Goal: Communication & Community: Answer question/provide support

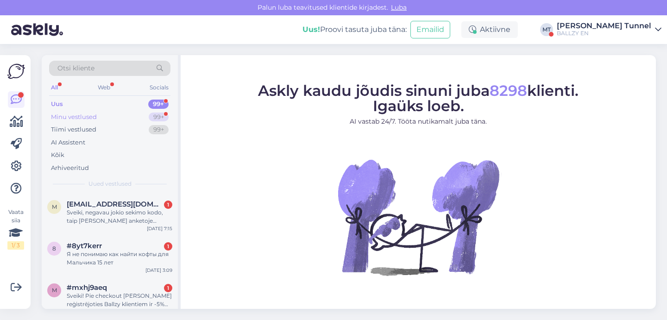
click at [142, 120] on div "Minu vestlused 99+" at bounding box center [109, 117] width 121 height 13
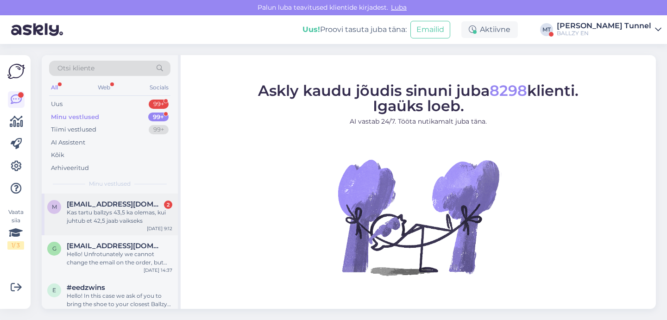
click at [148, 221] on div "Kas tartu ballzys 43,5 ka olemas, kui juhtub et 42,5 jaab vaikseks" at bounding box center [120, 217] width 106 height 17
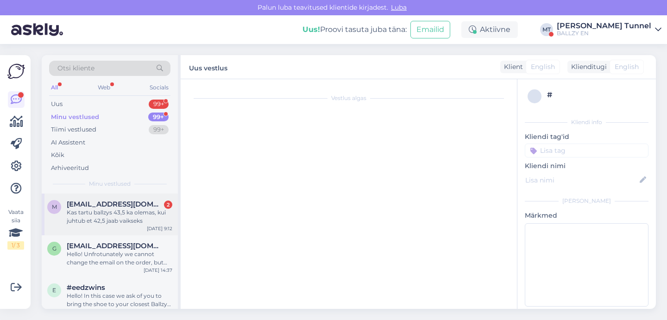
scroll to position [531, 0]
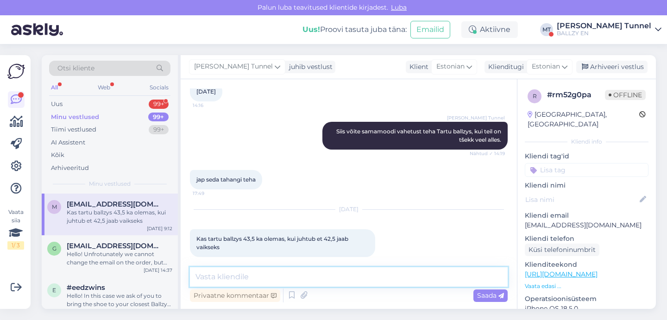
click at [247, 280] on textarea at bounding box center [349, 276] width 318 height 19
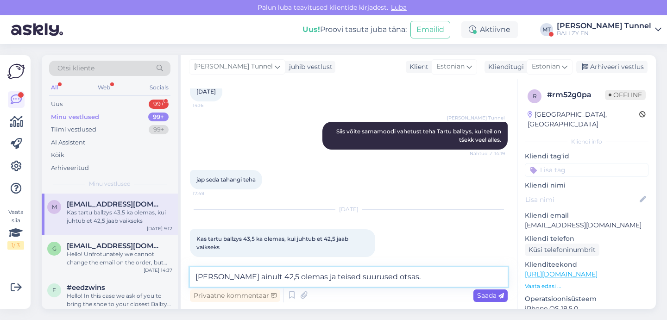
type textarea "[PERSON_NAME] ainult 42,5 olemas ja teised suurused otsas."
click at [480, 295] on span "Saada" at bounding box center [490, 295] width 27 height 8
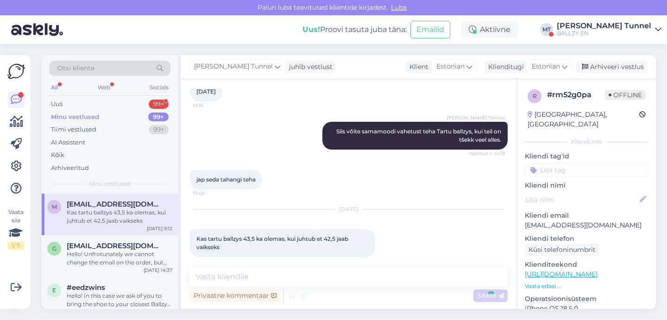
scroll to position [571, 0]
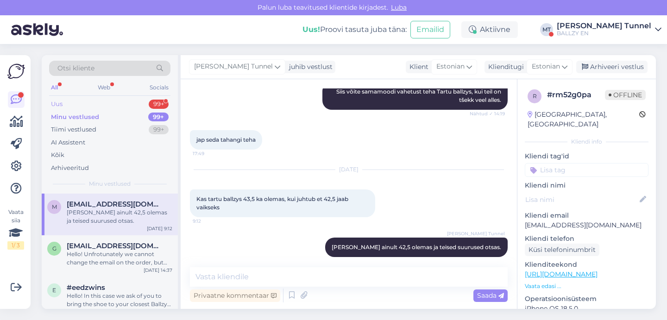
click at [107, 105] on div "Uus 99+" at bounding box center [109, 104] width 121 height 13
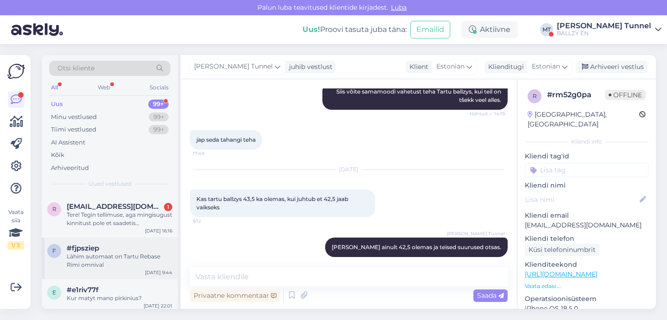
scroll to position [155, 0]
click at [116, 229] on div "r [EMAIL_ADDRESS][DOMAIN_NAME] 1 Tere! Tegin tellimuse, aga mingisugust kinnitu…" at bounding box center [110, 218] width 136 height 42
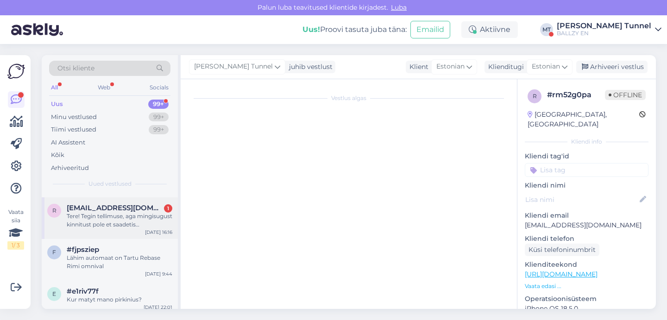
scroll to position [0, 0]
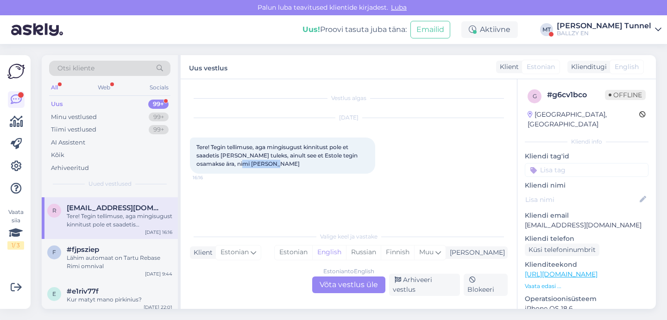
drag, startPoint x: 253, startPoint y: 165, endPoint x: 287, endPoint y: 165, distance: 34.8
click at [287, 165] on div "Tere! Tegin tellimuse, aga mingisugust kinnitust pole et saadetis [PERSON_NAME]…" at bounding box center [282, 156] width 185 height 36
copy span "[PERSON_NAME]"
click at [295, 204] on div "Vestlus algas [DATE] Tere! Tegin tellimuse, aga mingisugust kinnitust pole et s…" at bounding box center [353, 154] width 326 height 130
drag, startPoint x: 612, startPoint y: 215, endPoint x: 523, endPoint y: 220, distance: 88.7
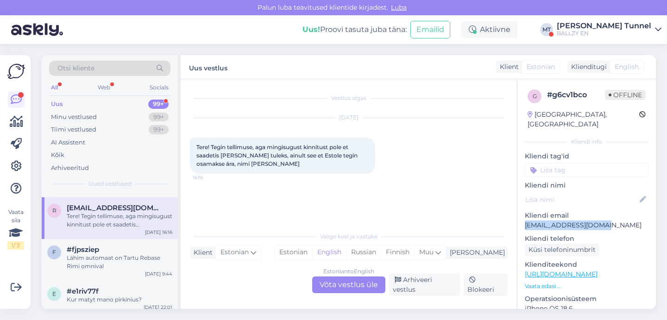
click at [523, 220] on div "g # g6cv1bco Offline [GEOGRAPHIC_DATA], [GEOGRAPHIC_DATA] Kliendi info Kliendi …" at bounding box center [587, 274] width 139 height 391
copy p "[EMAIL_ADDRESS][DOMAIN_NAME]"
click at [333, 287] on div "Estonian to English Võta vestlus üle" at bounding box center [348, 285] width 73 height 17
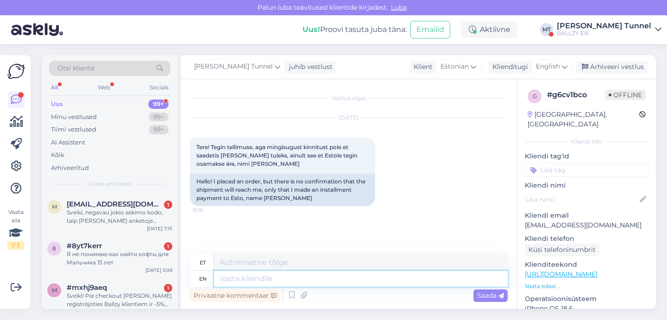
click at [255, 280] on textarea at bounding box center [361, 279] width 294 height 16
click at [557, 69] on span "English" at bounding box center [548, 67] width 24 height 10
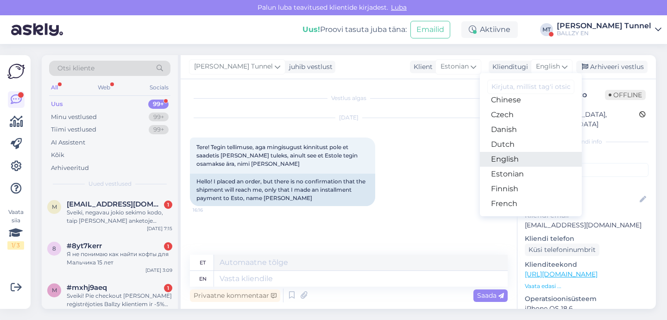
scroll to position [54, 0]
click at [523, 172] on link "Estonian" at bounding box center [531, 172] width 102 height 15
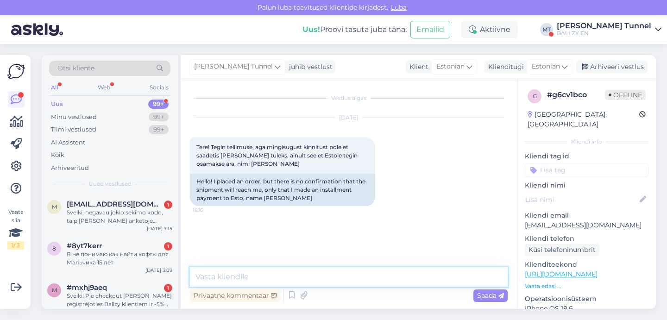
click at [284, 272] on textarea at bounding box center [349, 276] width 318 height 19
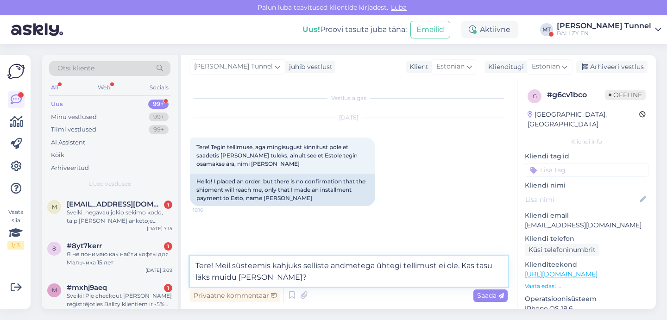
click at [220, 276] on textarea "Tere! Meil süsteemis kahjuks selliste andmetega ühtegi tellimust ei ole. Kas ta…" at bounding box center [349, 271] width 318 height 31
click at [246, 281] on textarea "Tere! Meil süsteemis kahjuks selliste andmetega ühtegi tellimust ei ole. Kas ta…" at bounding box center [349, 271] width 318 height 31
drag, startPoint x: 488, startPoint y: 275, endPoint x: 474, endPoint y: 269, distance: 15.3
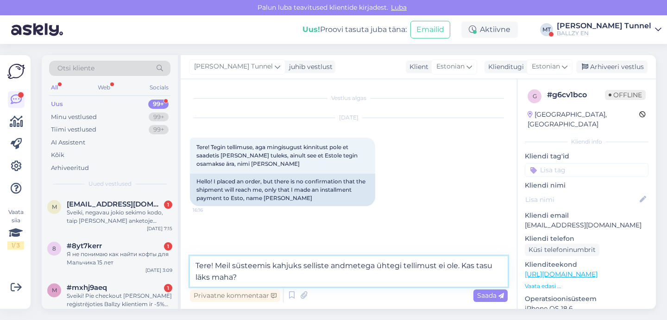
click at [474, 269] on textarea "Tere! Meil süsteemis kahjuks selliste andmetega ühtegi tellimust ei ole. Kas ta…" at bounding box center [349, 271] width 318 height 31
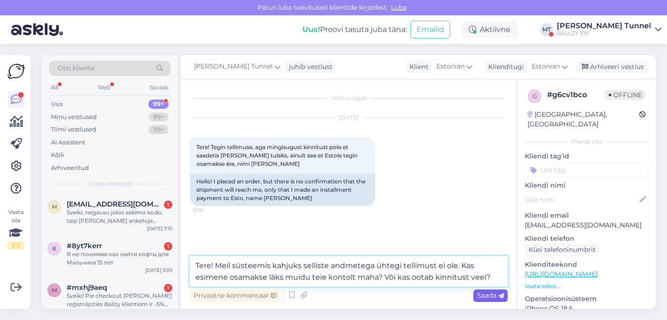
type textarea "Tere! Meil süsteemis kahjuks selliste andmetega ühtegi tellimust ei ole. Kas es…"
click at [498, 292] on span "Saada" at bounding box center [490, 295] width 27 height 8
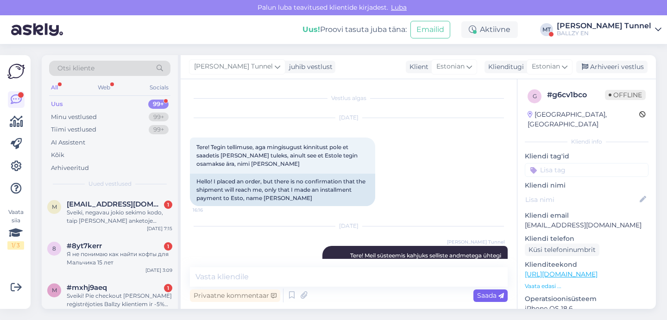
scroll to position [33, 0]
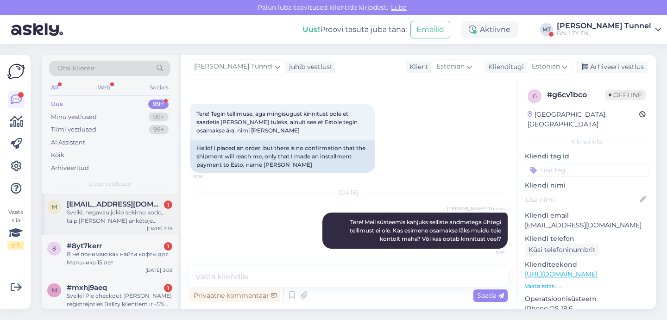
click at [133, 213] on div "Sveiki, negavau jokio sekimo kodo, taip [PERSON_NAME] anketoje nerodo užsakymo …" at bounding box center [120, 217] width 106 height 17
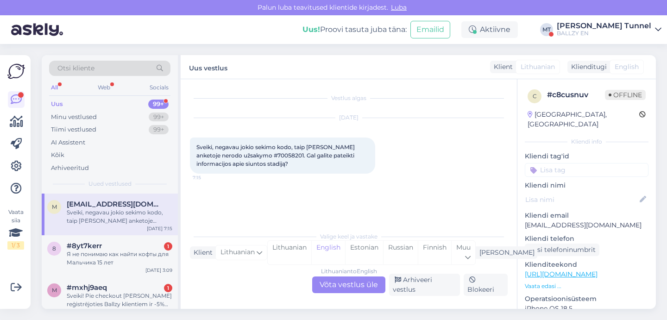
click at [349, 291] on div "Lithuanian to English Võta vestlus üle" at bounding box center [348, 285] width 73 height 17
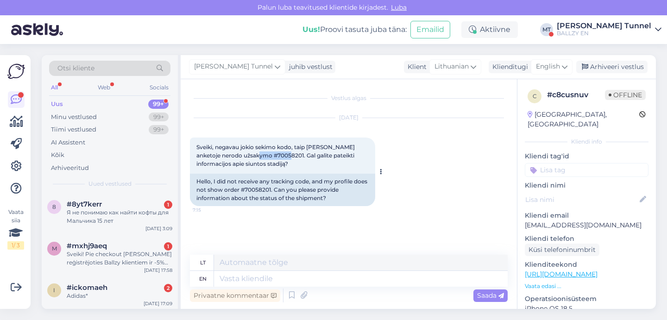
drag, startPoint x: 253, startPoint y: 156, endPoint x: 279, endPoint y: 157, distance: 26.4
click at [279, 157] on span "Sveiki, negavau jokio sekimo kodo, taip [PERSON_NAME] anketoje nerodo užsakymo …" at bounding box center [276, 156] width 160 height 24
copy span "70058201."
click at [291, 278] on textarea at bounding box center [361, 279] width 294 height 16
type textarea "Hello! T"
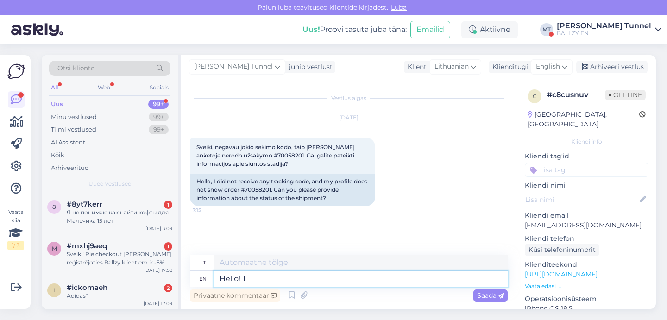
type textarea "Sveiki!"
type textarea "Hello! The o"
type textarea "Sveiki! The"
type textarea "Hello! The order"
type textarea "Sveiki! Užsakymas"
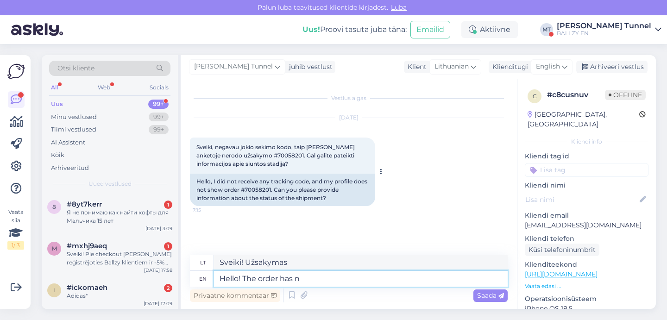
type textarea "Hello! The order has no"
type textarea "Sveiki! Užsakymas priimtas"
type textarea "Hello! The order has not"
type textarea "Sveiki! Užsakymas dar nepriimtas."
type textarea "Hello! The order has not been"
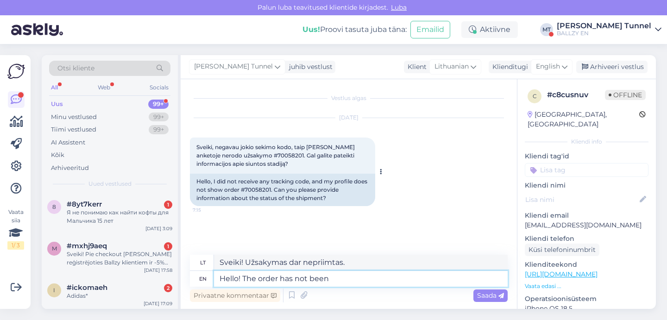
type textarea "Sveiki! Užsakymas nebuvo priimtas."
type textarea "Hello! The order has not been packed"
type textarea "Sveiki! Užsakymas nebuvo supakuotas."
type textarea "Hello! The order has not been packed yet a"
type textarea "Sveiki! Užsakymas dar nebuvo supakuotas."
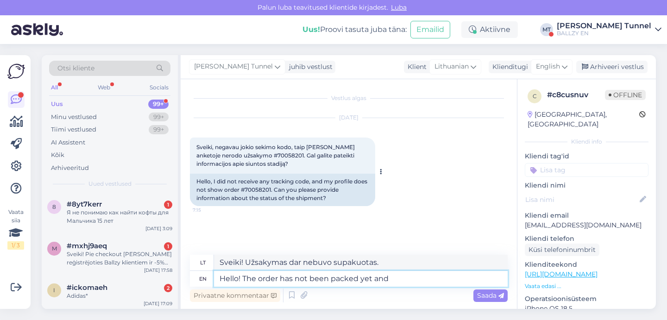
type textarea "Hello! The order has not been packed yet and a"
type textarea "Sveiki! Užsakymas dar nebuvo supakuotas ir"
type textarea "Hello! The order has not been packed yet and as s"
type textarea "Sveiki! Užsakymas dar nebuvo supakuotas ir kaip"
type textarea "Hello! The order has not been packed yet and as soon a"
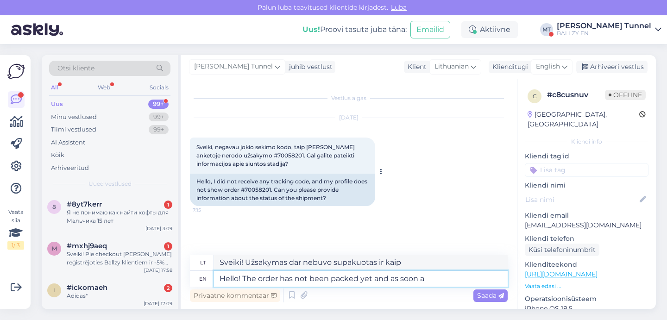
type textarea "Sveiki! Užsakymas dar nebuvo supakuotas ir kuo greičiau"
type textarea "Hello! The order has not been packed yet and as soon as"
type textarea "Sveiki! Užsakymas dar nebuvo supakuotas ir kai tik"
type textarea "Hello! The order has not been packed yet and as soon as we"
type textarea "Sveiki! Užsakymas dar nebuvo supakuotas, ir kai tik mes..."
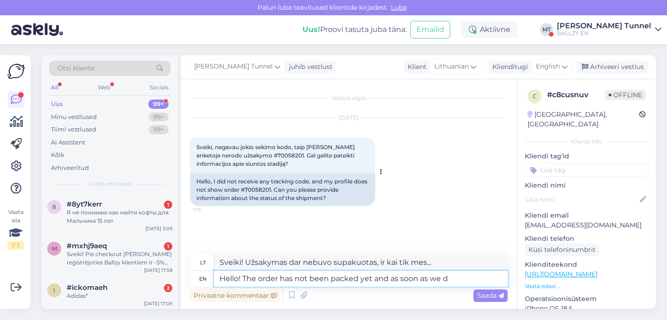
type textarea "Hello! The order has not been packed yet and as soon as we do"
type textarea "Sveiki! Užsakymas dar nesupakuotas, kai tik supakuosime..."
type textarea "Hello! The order has not been packed yet and as soon as w"
type textarea "Sveiki! Užsakymas dar nebuvo supakuotas, ir kai tik mes..."
type textarea "Hello! The order has not been packed yet and as soon as"
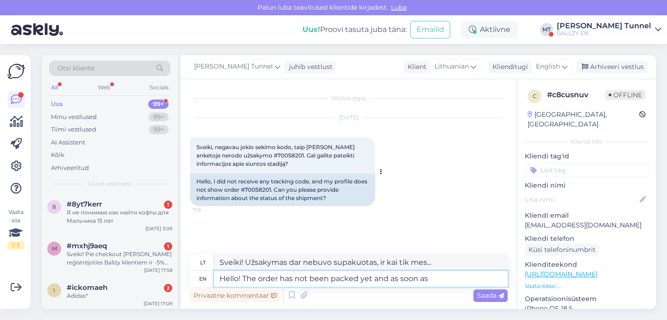
type textarea "Sveiki! Užsakymas dar nebuvo supakuotas ir kai tik"
type textarea "Hello! The order has not been packed yet and as soon as it is"
type textarea "Sveiki! Užsakymas dar nebuvo supakuotas ir kai tik jis bus pateiktas"
type textarea "Hello! The order has not been packed yet and as soon as it is c"
type textarea "Sveiki! Užsakymas dar nebuvo supakuotas, ir kai tik jis bus supakuotas"
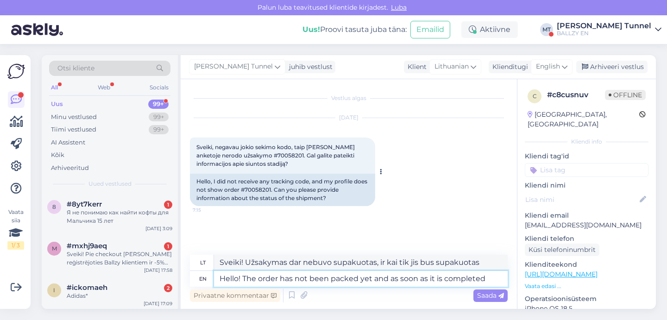
type textarea "Hello! The order has not been packed yet and as soon as it is completed"
type textarea "Sveiki! Užsakymas dar nebuvo supakuotas ir kai tik jis bus supakuotas"
type textarea "Hello! The order has not been packed yet and as soon as it is completed and l"
type textarea "Sveiki! Užsakymas dar nebuvo supakuotas, kai tik jis bus supakuotas ir"
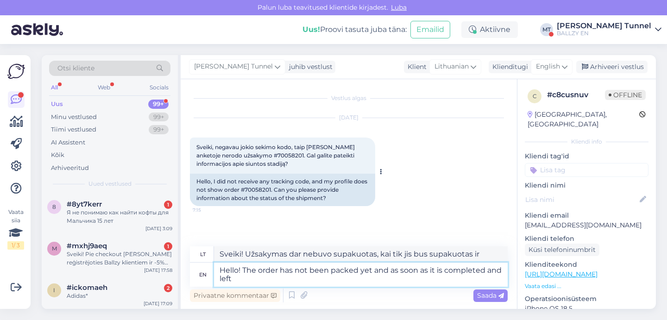
type textarea "Hello! The order has not been packed yet and as soon as it is completed and lef…"
type textarea "Sveiki! Užsakymas dar nebuvo supakuotas, kai tik jis bus supakuotas ir išsiųstas"
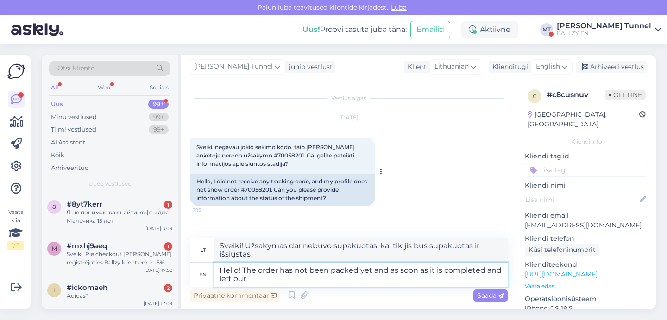
type textarea "Hello! The order has not been packed yet and as soon as it is completed and lef…"
type textarea "Sveiki! Užsakymas dar nebuvo supakuotas, kai tik jis bus supakuotas ir išsiųsta…"
type textarea "Hello! The order has not been packed yet and as soon as it is completed and lef…"
type textarea "Sveiki! Užsakymas dar nebuvo supakuotas ir kai tik jis bus supakuotas ir išvyks…"
type textarea "Hello! The order has not been packed yet and as soon as it is completed and lef…"
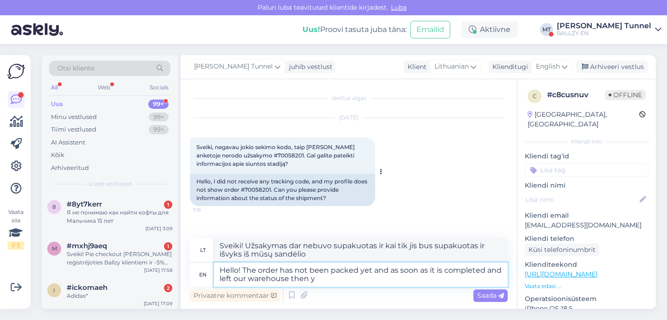
type textarea "Sveiki! Užsakymas dar nebuvo supakuotas, kai tik jis bus supakuotas ir išvyks i…"
type textarea "Hello! The order has not been packed yet and as soon as it is completed and lef…"
type textarea "Sveiki! Užsakymas dar nebuvo supakuotas, kai tik jis bus supakuotas ir išvyks i…"
type textarea "Hello! The order has not been packed yet and as soon as it is completed and lef…"
type textarea "Sveiki! Užsakymas dar nesupakuotas, kai tik jis bus supakuotas ir išvyks iš mūs…"
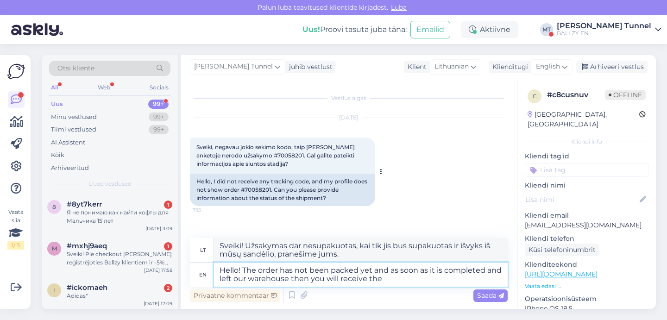
type textarea "Hello! The order has not been packed yet and as soon as it is completed and lef…"
type textarea "Sveiki! Užsakymas dar nebuvo supakuotas, kai tik jis bus supakuotas ir išvyks i…"
type textarea "Hello! The order has not been packed yet and as soon as it is completed and lef…"
type textarea "Sveiki! Užsakymas dar nebuvo supakuotas, kai tik jis bus supakuotas ir išvyks i…"
type textarea "Hello! The order has not been packed yet and as soon as it is completed and lef…"
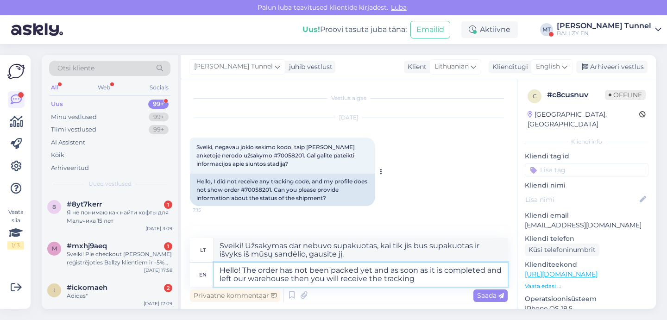
type textarea "Sveiki! Užsakymas dar nesupakuotas. Kai tik jis bus supakuotas ir išvyks iš mūs…"
type textarea "Hello! The order has not been packed yet and as soon as it is completed and lef…"
type textarea "Sveiki! Užsakymas dar nesupakuotas. Kai tik jis bus supakuotas ir išvyks iš mūs…"
type textarea "Hello! The order has not been packed yet and as soon as it is completed and lef…"
type textarea "Sveiki! Užsakymas dar nesupakuotas. Kai tik jis bus supakuotas ir išvyks iš mūs…"
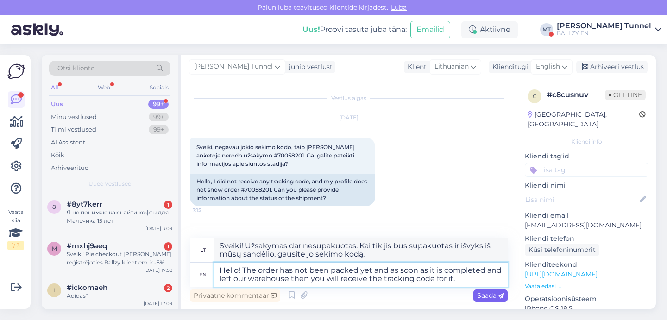
type textarea "Hello! The order has not been packed yet and as soon as it is completed and lef…"
click at [496, 299] on span "Saada" at bounding box center [490, 295] width 27 height 8
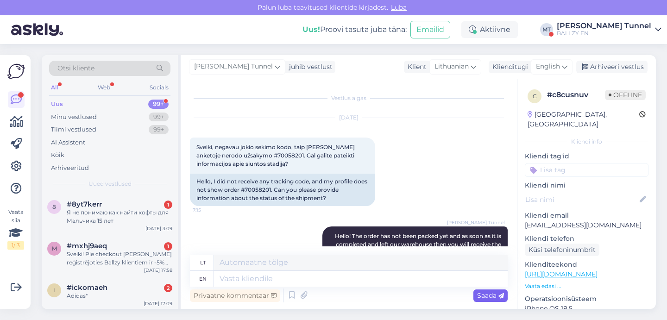
scroll to position [59, 0]
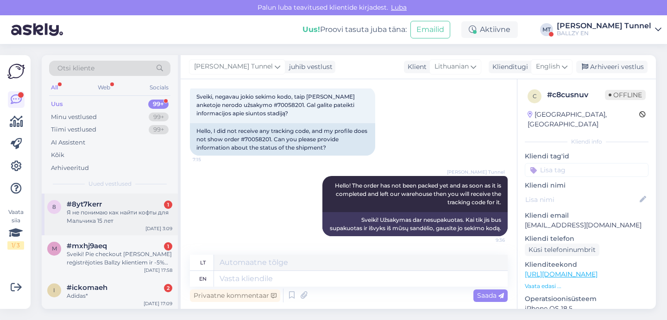
click at [131, 209] on div "Я не понимаю как найти кофты для Мальчика 15 лет" at bounding box center [120, 217] width 106 height 17
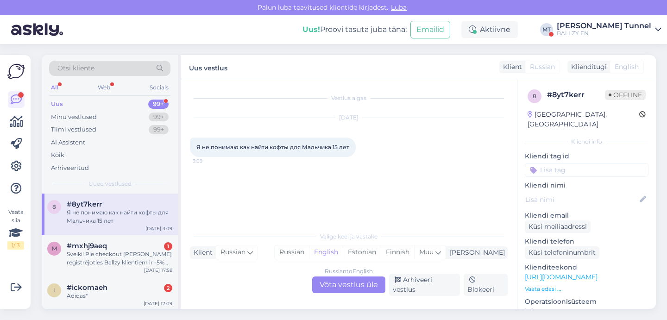
click at [361, 288] on div "Russian to English Võta vestlus üle" at bounding box center [348, 285] width 73 height 17
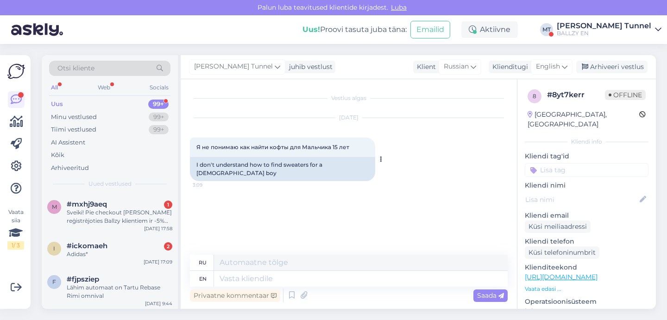
click at [275, 147] on span "Я не понимаю как найти кофты для Мальчика 15 лет" at bounding box center [272, 147] width 153 height 7
drag, startPoint x: 196, startPoint y: 146, endPoint x: 369, endPoint y: 147, distance: 172.4
click at [369, 147] on div "Я не понимаю как найти кофты для Мальчика 15 лет 3:09" at bounding box center [282, 147] width 185 height 19
copy span "Я не понимаю как найти кофты для Мальчика 15 лет"
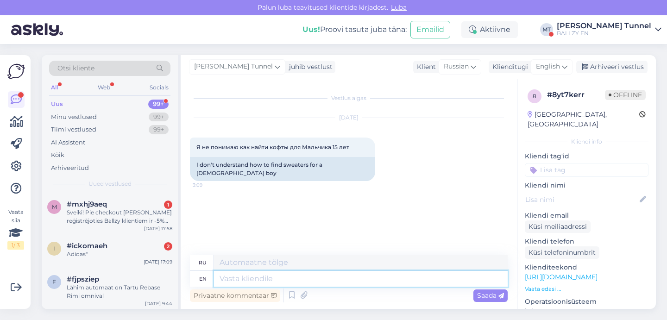
click at [246, 283] on textarea at bounding box center [361, 279] width 294 height 16
type textarea "Hello!"
type textarea "Привет!"
type textarea "Hello! We s"
type textarea "Привет! Мы"
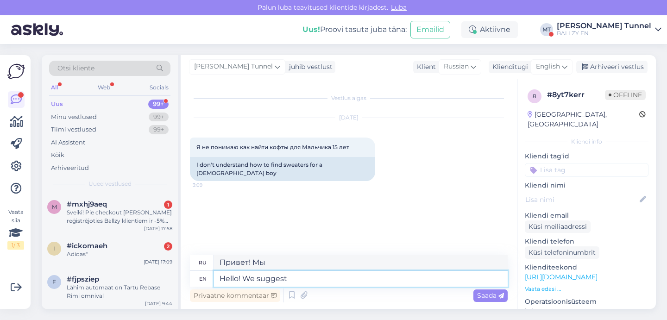
type textarea "Hello! We suggest t"
type textarea "Привет! Мы предлагаем"
type textarea "Hello! We suggest to or"
type textarea "Здравствуйте! Мы предлагаем"
type textarea "Hello! We suggest to order"
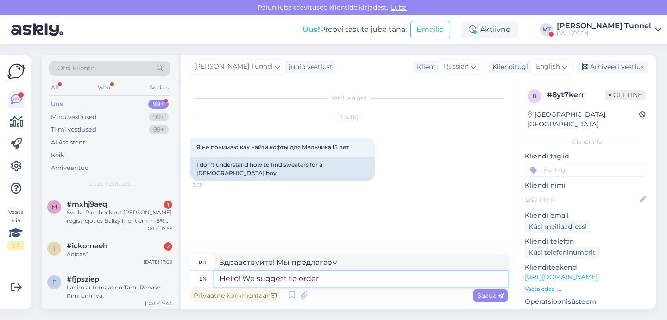
type textarea "Здравствуйте! Предлагаем заказать"
type textarea "Hello! We suggest to order different s"
type textarea "Здравствуйте! Мы предлагаем заказать разные"
type textarea "Hello! We suggest to order different sizes"
type textarea "Здравствуйте! Рекомендуем заказать разные размеры."
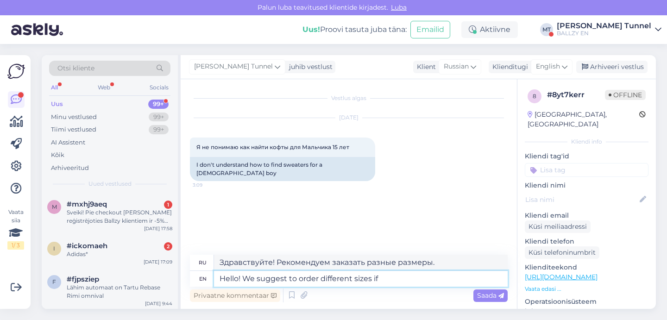
type textarea "Hello! We suggest to order different sizes if y"
type textarea "Здравствуйте! Мы рекомендуем заказывать разные размеры, если"
type textarea "Hello! We suggest to order different sizes if you a"
type textarea "Здравствуйте! Мы рекомендуем заказывать разные размеры, если вы"
type textarea "Hello! We suggest to order different sizes if you are not"
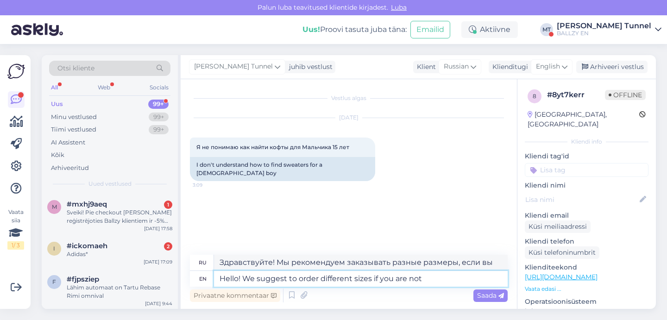
type textarea "Здравствуйте! Если вы не..."
type textarea "Hello! We suggest to order different sizes if you are not sure a"
type textarea "Здравствуйте! Если вы не уверены, советуем заказать разные размеры."
type textarea "Hello! We suggest to order different sizes if you are not sure and then return …"
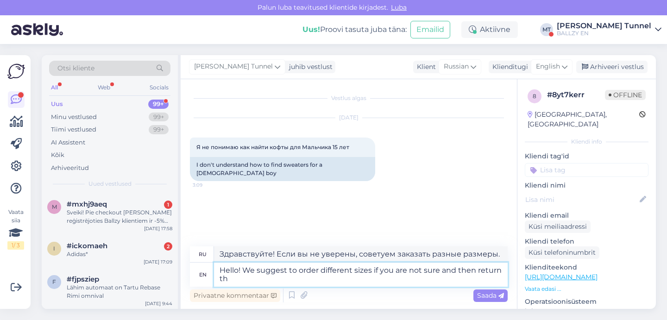
type textarea "Здравствуйте! Если вы не уверены, советуем заказать разные размеры, а затем вер…"
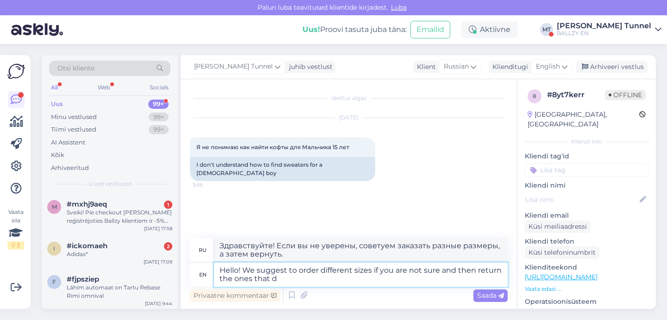
type textarea "Hello! We suggest to order different sizes if you are not sure and then return …"
type textarea "Здравствуйте! Если вы не уверены, советуем заказать разные размеры, а затем вер…"
type textarea "Hello! We suggest to order different sizes if you are not sure and then return …"
type textarea "Здравствуйте! Если вы не уверены, советуем заказать разные размеры, а затем вер…"
type textarea "Hello! We suggest to order different sizes if you are not sure and then return …"
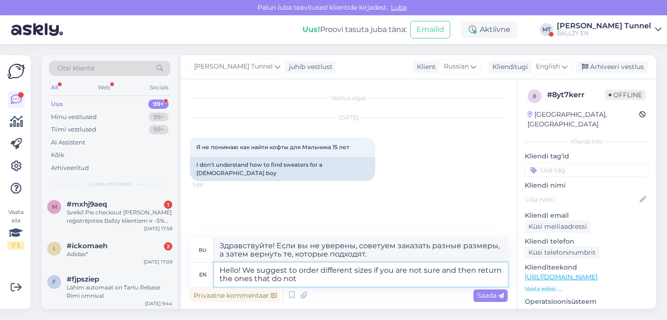
type textarea "Здравствуйте! Если вы не уверены, советуем заказать разные размеры, а затем вер…"
type textarea "Hello! We suggest to order different sizes if you are not sure and then return …"
type textarea "Здравствуйте! Если вы не уверены, советуем заказать разные размеры, а затем вер…"
type textarea "Hello! We suggest to order different sizes if you are not sure and then return …"
type textarea "Здравствуйте! Если вы не уверены, советуем заказать разные размеры, а затем вер…"
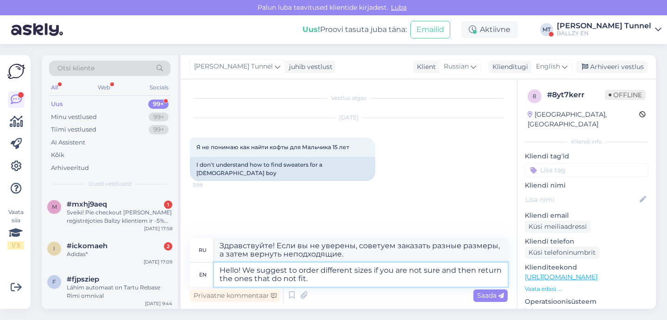
type textarea "Hello! We suggest to order different sizes if you are not sure and then return …"
type textarea "Здравствуйте! Если вы не уверены, советуем заказать разные размеры, а затем вер…"
type textarea "Hello! We suggest to order different sizes if you are not sure and then return …"
type textarea "Здравствуйте! Если вы не уверены, рекомендуем заказать разные размеры, а затем …"
type textarea "Hello! We suggest to order different sizes if you are not sure and then return …"
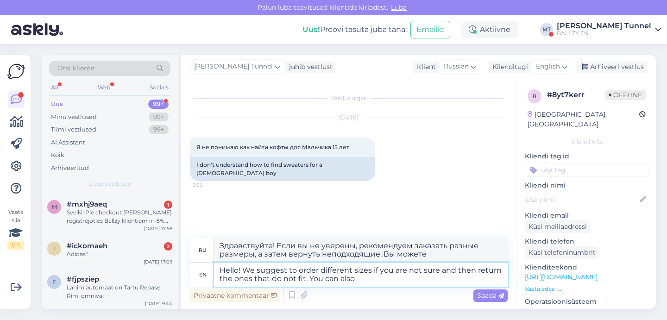
type textarea "Здравствуйте! Если вы не уверены, рекомендуем заказать разные размеры, а затем …"
type textarea "Hello! We suggest to order different sizes if you are not sure and then return …"
type textarea "Здравствуйте! Если вы не уверены, рекомендуем заказать разные размеры, а затем …"
type textarea "Hello! We suggest to order different sizes if you are not sure and then return …"
type textarea "Здравствуйте! Если вы не уверены, рекомендуем заказать разные размеры, а затем …"
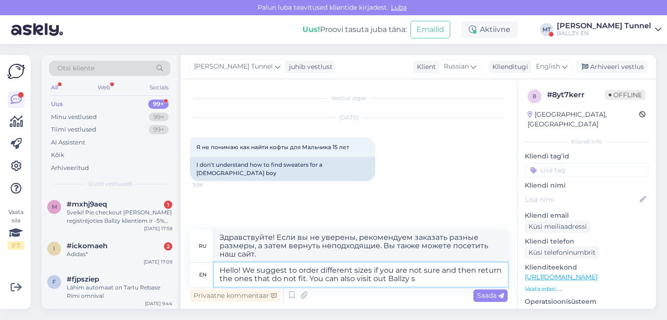
type textarea "Hello! We suggest to order different sizes if you are not sure and then return …"
type textarea "Здравствуйте! Если вы не уверены, рекомендуем заказать разные размеры, а затем …"
type textarea "Hello! We suggest to order different sizes if you are not sure and then return …"
type textarea "Здравствуйте! Если вы не уверены, рекомендуем заказать разные размеры, а затем …"
type textarea "Hello! We suggest to order different sizes if you are not sure and then return …"
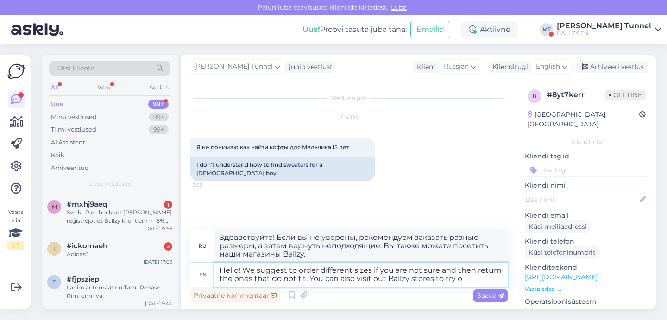
type textarea "Здравствуйте! Если вы не уверены, рекомендуем заказать разные размеры, а затем …"
type textarea "Hello! We suggest to order different sizes if you are not sure and then return …"
type textarea "Здравствуйте! Если вы не уверены, рекомендуем заказать разные размеры, а затем …"
type textarea "Hello! We suggest to order different sizes if you are not sure and then return …"
type textarea "Здравствуйте! Если вы не уверены, рекомендуем заказать разные размеры, а затем …"
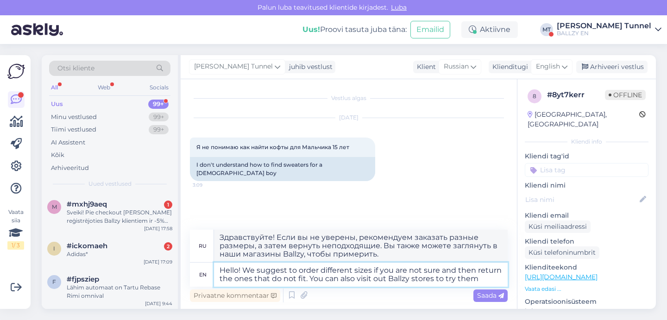
type textarea "Hello! We suggest to order different sizes if you are not sure and then return …"
type textarea "Здравствуйте! Если вы не уверены, рекомендуем заказать разные размеры, а затем …"
type textarea "Hello! We suggest to order different sizes if you are not sure and then return …"
type textarea "Здравствуйте! Если вы не уверены, рекомендуем заказать разные размеры, а затем …"
type textarea "Hello! We suggest to order different sizes if you are not sure and then return …"
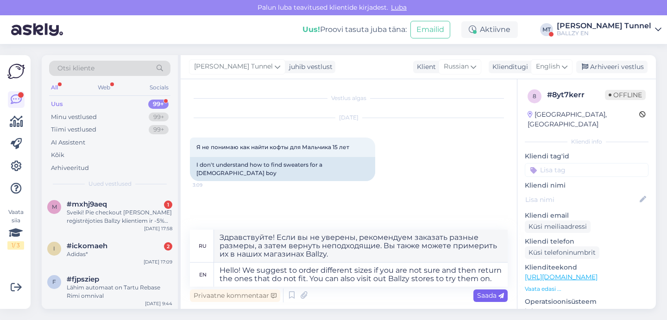
click at [480, 294] on span "Saada" at bounding box center [490, 295] width 27 height 8
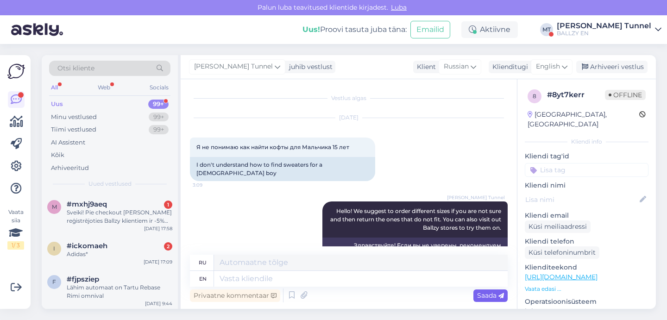
scroll to position [34, 0]
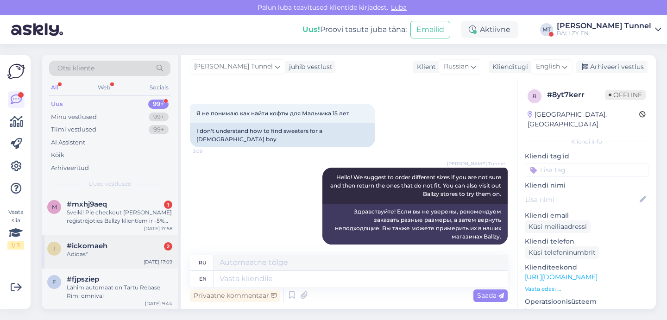
click at [143, 263] on div "i #ickomaeh 2 Adidas* [DATE] 17:09" at bounding box center [110, 251] width 136 height 33
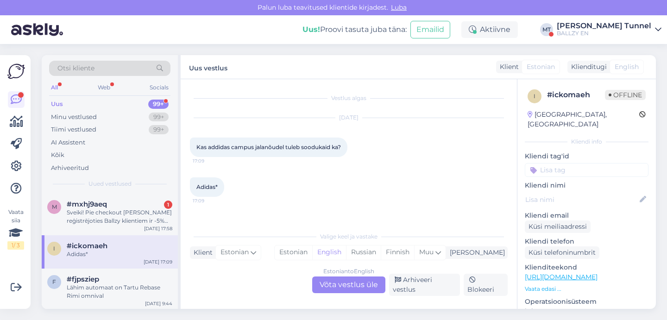
click at [333, 287] on div "Estonian to English Võta vestlus üle" at bounding box center [348, 285] width 73 height 17
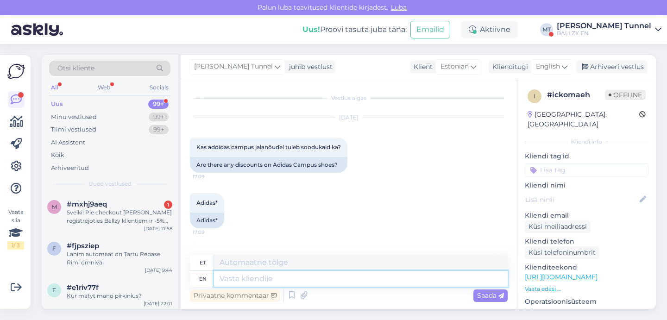
click at [264, 284] on textarea at bounding box center [361, 279] width 294 height 16
click at [546, 67] on span "English" at bounding box center [548, 67] width 24 height 10
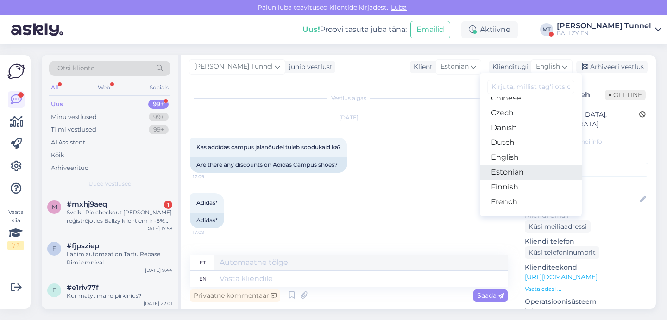
click at [534, 176] on link "Estonian" at bounding box center [531, 172] width 102 height 15
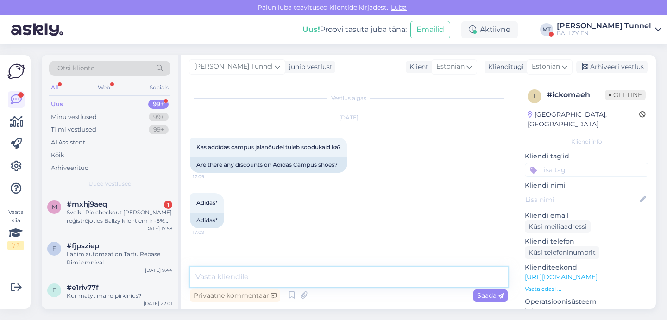
click at [304, 278] on textarea at bounding box center [349, 276] width 318 height 19
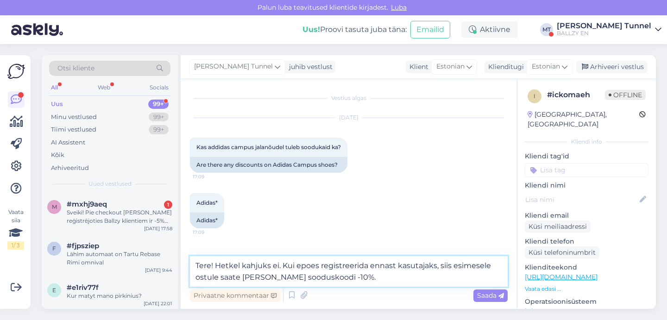
click at [279, 266] on textarea "Tere! Hetkel kahjuks ei. Kui epoes registreerida ennast kasutajaks, siis esimes…" at bounding box center [349, 271] width 318 height 31
click at [389, 279] on textarea "Tere! Hetkel kahjuks ei ole. Kui epoes registreerida ennast kasutajaks, siis es…" at bounding box center [349, 271] width 318 height 31
type textarea "Tere! Hetkel kahjuks ei ole. Kui epoes registreerida ennast kasutajaks, siis es…"
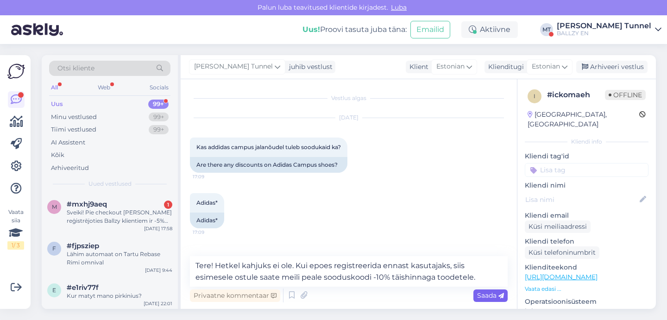
click at [500, 301] on div "Saada" at bounding box center [491, 296] width 34 height 13
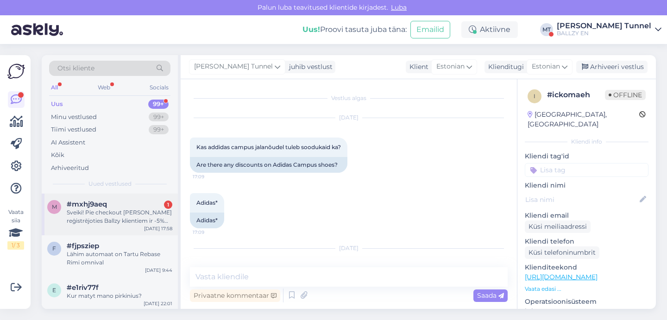
click at [142, 227] on div "m #mxhj9aeq 1 Sveiki! Pie checkout [PERSON_NAME] reģistrējoties Ballzy klientie…" at bounding box center [110, 215] width 136 height 42
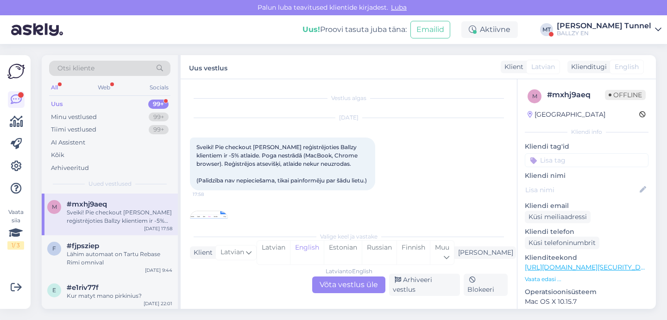
scroll to position [19, 0]
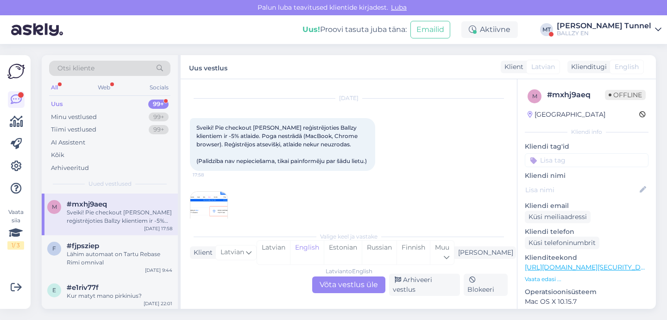
click at [341, 286] on div "Latvian to English Võta vestlus üle" at bounding box center [348, 285] width 73 height 17
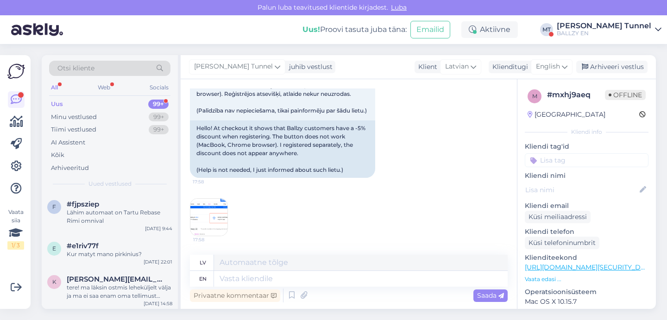
scroll to position [78, 0]
click at [223, 221] on img at bounding box center [208, 217] width 37 height 37
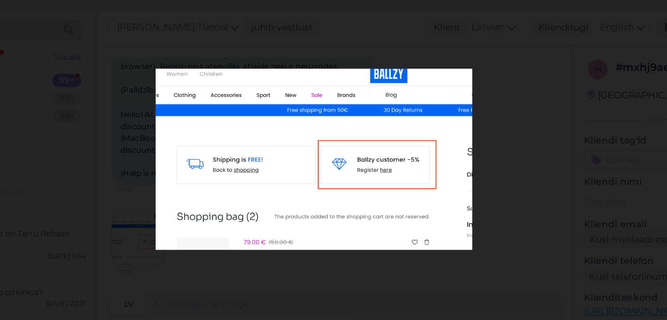
click at [354, 145] on div at bounding box center [333, 160] width 667 height 320
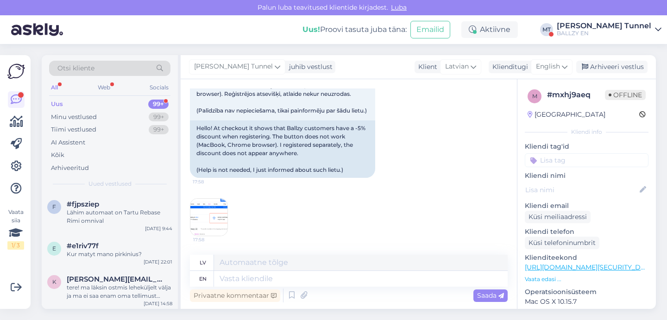
click at [206, 211] on img at bounding box center [208, 217] width 37 height 37
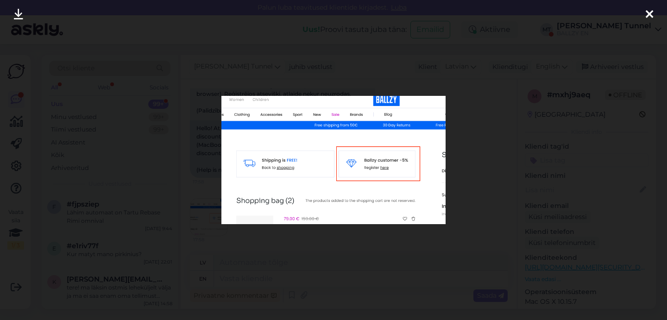
click at [464, 162] on div at bounding box center [333, 160] width 667 height 320
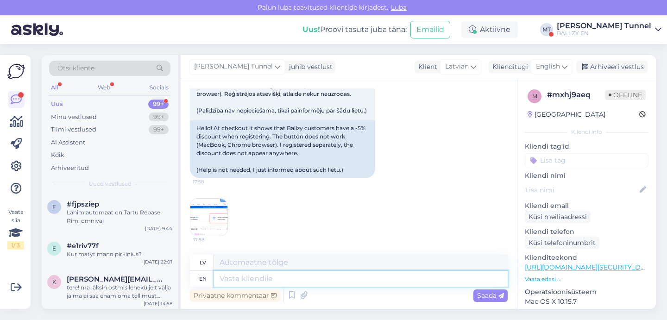
click at [281, 278] on textarea at bounding box center [361, 279] width 294 height 16
type textarea "Hello!"
type textarea "Sveiki!"
type textarea "Hello! The code"
type textarea "Sveiki! Kods"
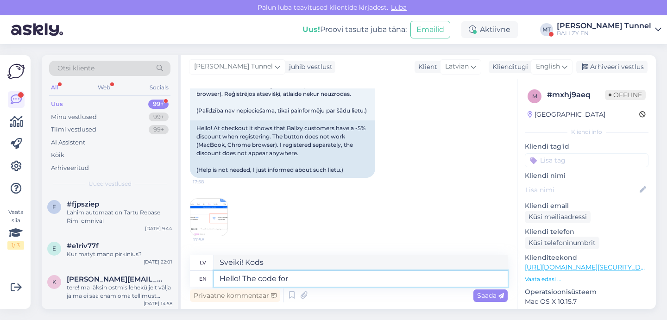
type textarea "Hello! The code for t"
type textarea "Sveiki! Kods priekš"
type textarea "Hello! The code for the discount"
type textarea "Sveiki! Atlaides kods"
type textarea "Hello! The code for the discount should"
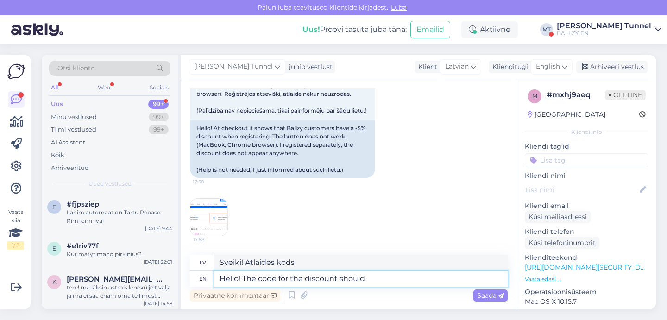
type textarea "Sveiki! Atlaides kodam vajadzētu būt"
type textarea "Hello! The code for the discount should be"
type textarea "Sveiki! Atlaides kodam jābūt šādam:"
type textarea "Hello! The code for the discount should be on"
type textarea "Sveiki! Atlaides kodam jābūt ieslēgtam"
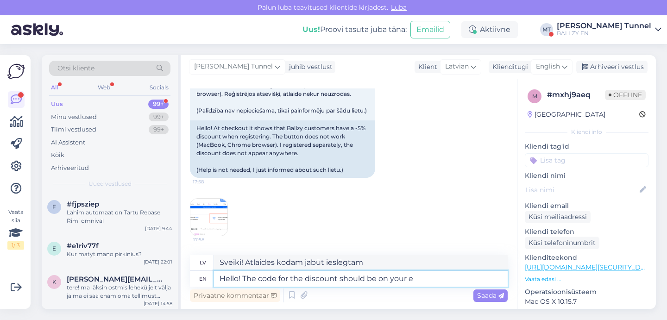
type textarea "Hello! The code for the discount should be on your em"
type textarea "Sveiki! Atlaides kodam vajadzētu būt jūsu"
type textarea "Hello! The code for the discount should be on your email"
type textarea "Sveiki! Atlaides kodam vajadzētu būt jūsu e-pastā."
type textarea "Hello! The code for the discount should be on your email. If no"
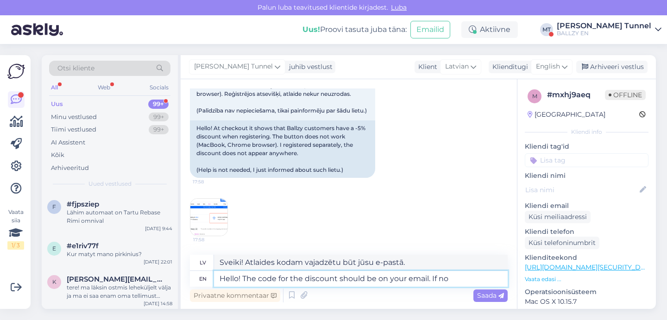
type textarea "Sveiki! Atlaides kodam vajadzētu būt jūsu e-pastā. Ja"
type textarea "Hello! The code for the discount should be on your email. If not th"
type textarea "Sveiki! Atlaides kodam vajadzētu būt jūsu e-pastā. Ja nē..."
type textarea "Hello! The code for the discount should be on your email. If not then"
type textarea "Sveiki! Atlaides kodam vajadzētu būt jūsu e-pastā. Ja nē, tad..."
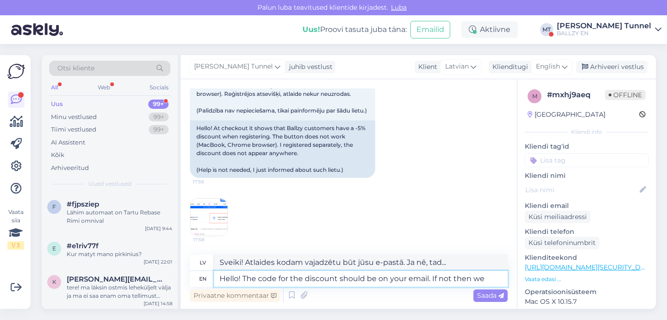
type textarea "Hello! The code for the discount should be on your email. If not then we"
type textarea "Sveiki! Atlaides kodam vajadzētu būt jūsu e-pastā. [PERSON_NAME] nē, [PERSON_NA…"
type textarea "Hello! The code for the discount should be on your email. If not then we can"
type textarea "Sveiki! Atlaides kodam vajadzētu būt jūsu e-pastā. Ja nē, tad mēs varam..."
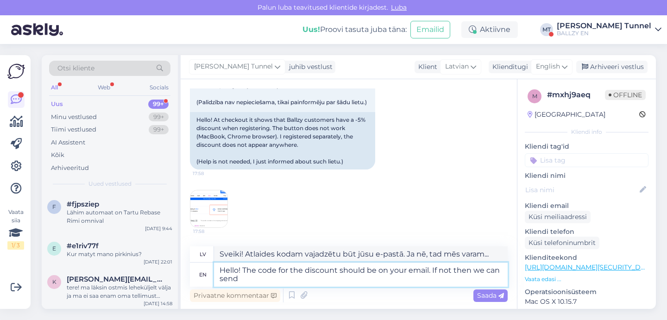
type textarea "Hello! The code for the discount should be on your email. If not then we can se…"
type textarea "Sveiki! Atlaides kodam vajadzētu būt jūsu e-pastā. Ja tā nav, tad mēs varam nos…"
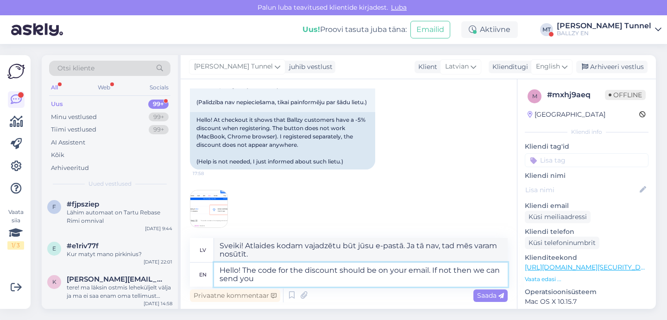
type textarea "Hello! The code for the discount should be on your email. If not then we can se…"
type textarea "Sveiki! Atlaides kodam vajadzētu būt jūsu e-pastā. Ja tā nav, mēs varam jums to…"
type textarea "Hello! The code for the discount should be on your email. If not then we can se…"
type textarea "Sveiki! Atlaides kodam vajadzētu būt jūsu e-pastā. Ja tā nav, mēs varam jums no…"
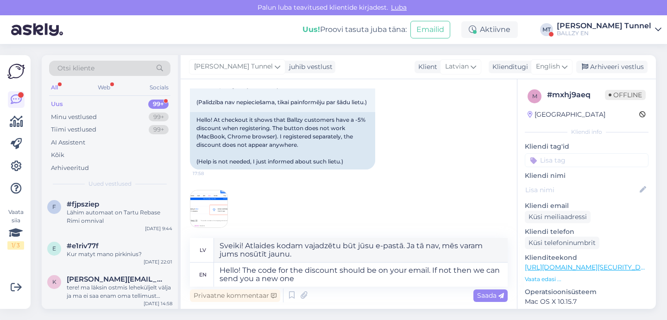
click at [443, 287] on div "Privaatne kommentaar Saada" at bounding box center [349, 296] width 318 height 18
drag, startPoint x: 442, startPoint y: 280, endPoint x: 432, endPoint y: 271, distance: 13.4
click at [432, 271] on textarea "Hello! The code for the discount should be on your email. If not then we can se…" at bounding box center [361, 275] width 294 height 24
type textarea "Hello! The code for the discount should be on your email."
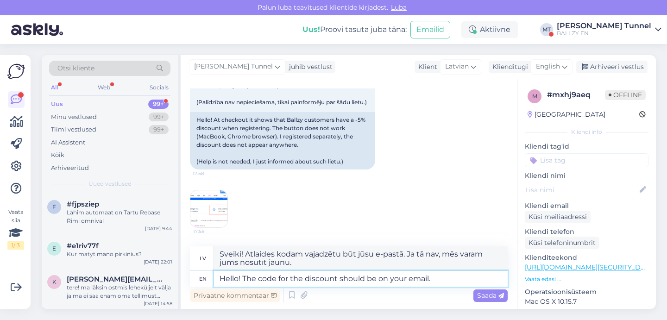
type textarea "Sveiki! Atlaides kodam vajadzētu būt jūsu e-pastā."
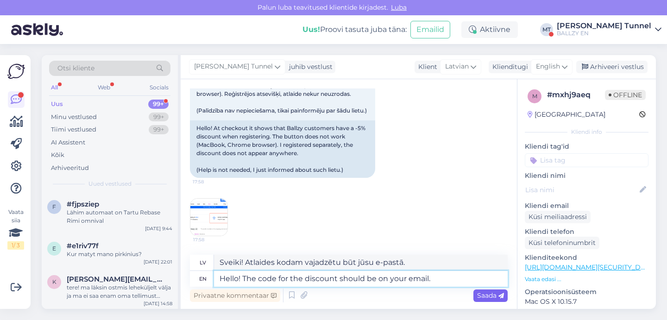
type textarea "Hello! The code for the discount should be on your email."
click at [493, 298] on span "Saada" at bounding box center [490, 295] width 27 height 8
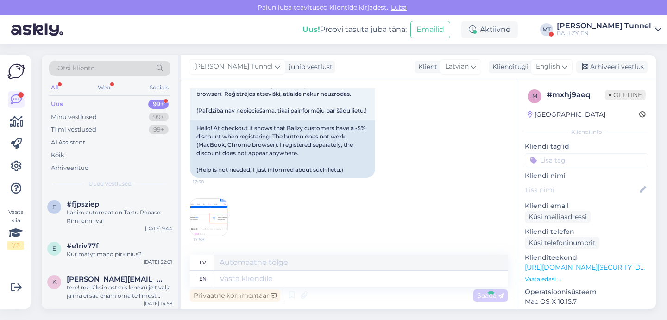
scroll to position [153, 0]
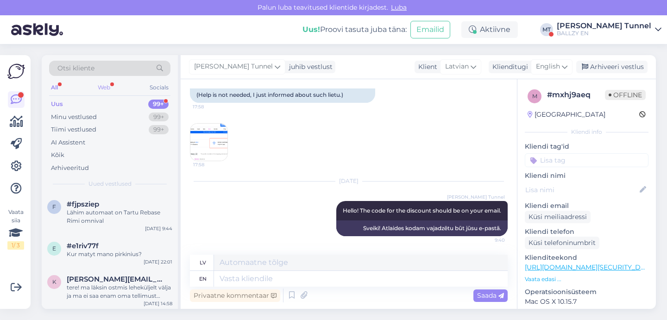
click at [106, 88] on div "Web" at bounding box center [104, 88] width 16 height 12
click at [636, 31] on div "BALLZY EN" at bounding box center [604, 33] width 95 height 7
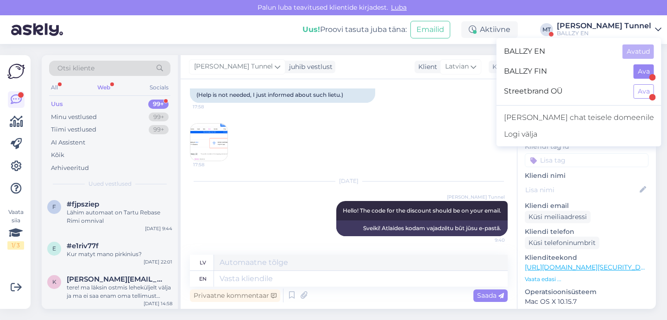
click at [648, 72] on button "Ava" at bounding box center [644, 71] width 20 height 14
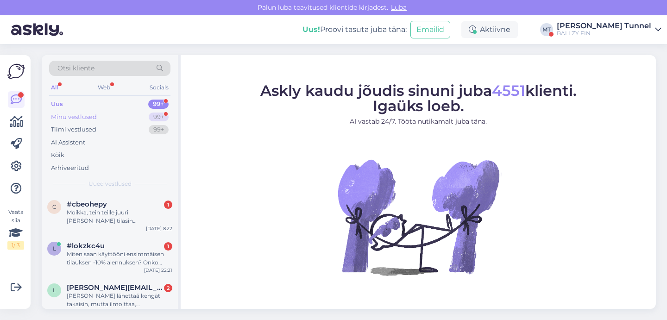
click at [160, 119] on div "99+" at bounding box center [159, 117] width 20 height 9
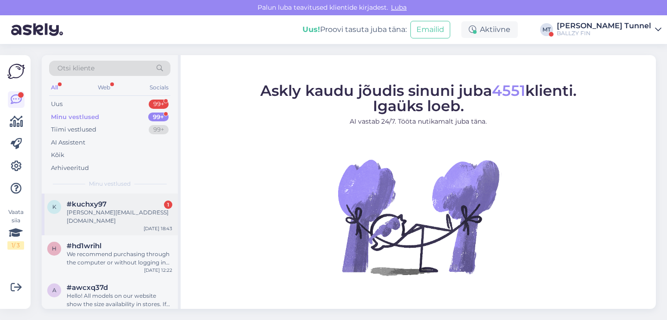
click at [117, 209] on div "[PERSON_NAME][EMAIL_ADDRESS][DOMAIN_NAME]" at bounding box center [120, 217] width 106 height 17
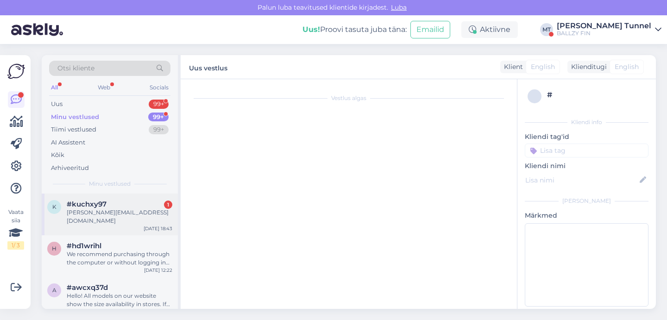
scroll to position [134, 0]
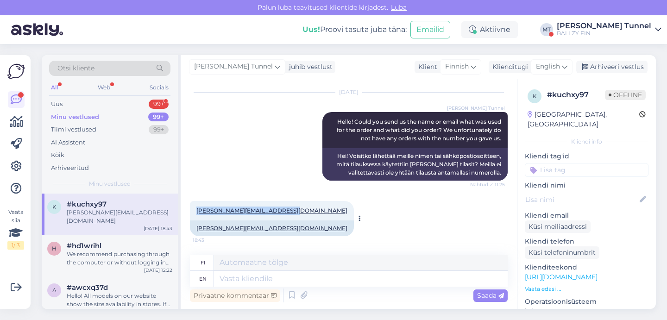
drag, startPoint x: 294, startPoint y: 212, endPoint x: 198, endPoint y: 212, distance: 95.9
click at [198, 212] on div "[PERSON_NAME][EMAIL_ADDRESS][DOMAIN_NAME] 18:43" at bounding box center [272, 210] width 164 height 19
copy link "[PERSON_NAME][EMAIL_ADDRESS][DOMAIN_NAME]"
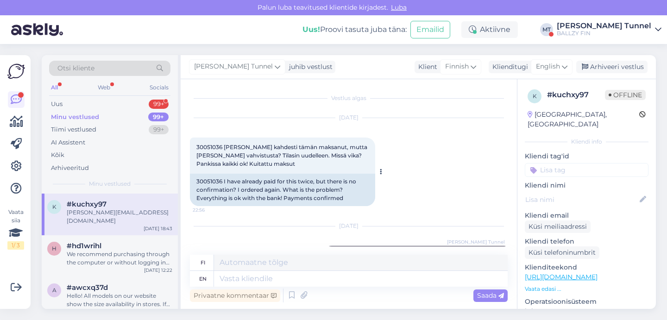
scroll to position [0, 0]
click at [206, 182] on div "30051036 I have already paid for this twice, but there is no confirmation? I or…" at bounding box center [282, 190] width 185 height 32
copy div "30051036"
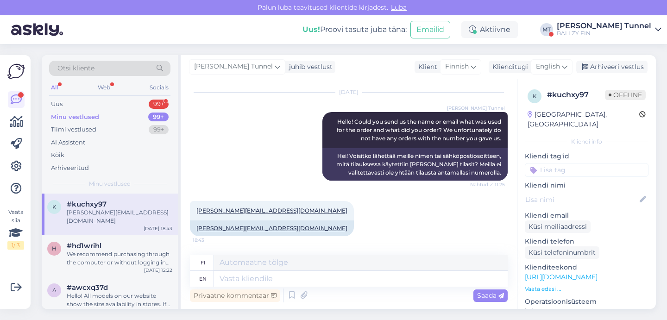
scroll to position [134, 0]
click at [328, 279] on textarea at bounding box center [361, 279] width 294 height 16
type textarea "H"
type textarea "We a"
type textarea "Me"
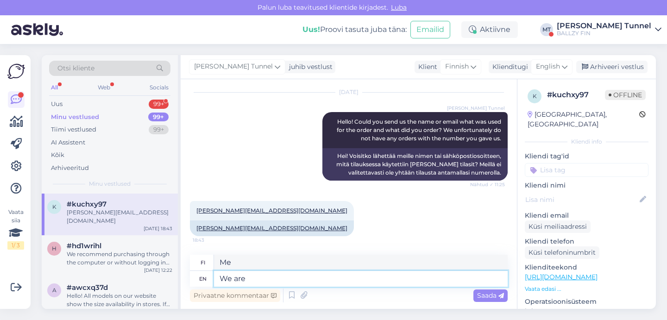
type textarea "We are"
type textarea "Me olemme"
type textarea "We are going t"
type textarea "Me olemme menossa"
type textarea "We are going to l"
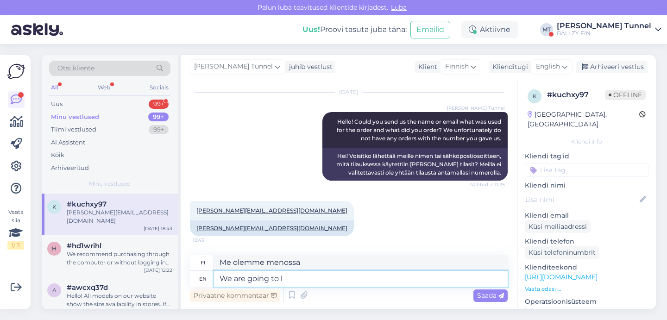
type textarea "Me aiomme"
type textarea "We are going to look i"
type textarea "Aiomme katsoa"
type textarea "We are going to look into i"
type textarea "Aiomme tutkia asiaa"
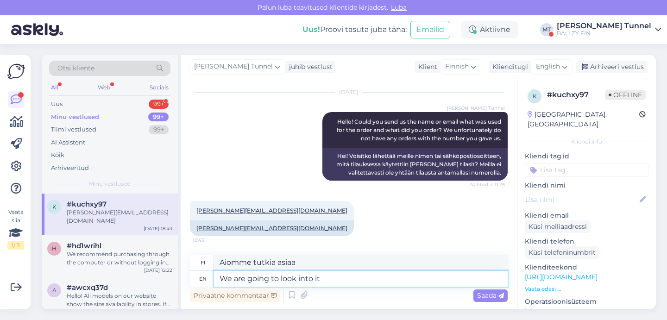
type textarea "We are going to look into it a"
type textarea "Aiomme tutkia sitä"
type textarea "We are going to look into it an"
type textarea "Aiomme tutkia [PERSON_NAME]"
type textarea "We are going to look into it and wi"
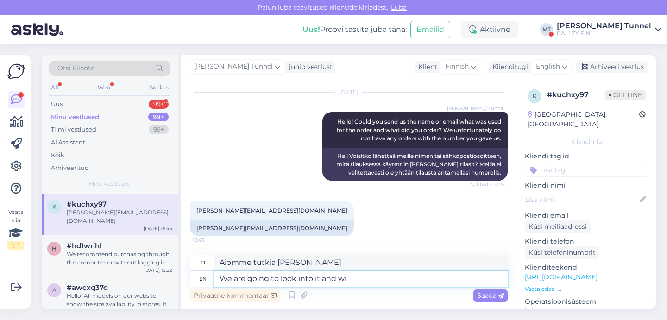
type textarea "Aiomme selvittää asiaa ja"
type textarea "We are going to look into it and will"
type textarea "Aiomme selvittää asiaa ja aiomme"
type textarea "We are going to look into it and will get"
type textarea "Aiomme selvittää asiaa ja saamme"
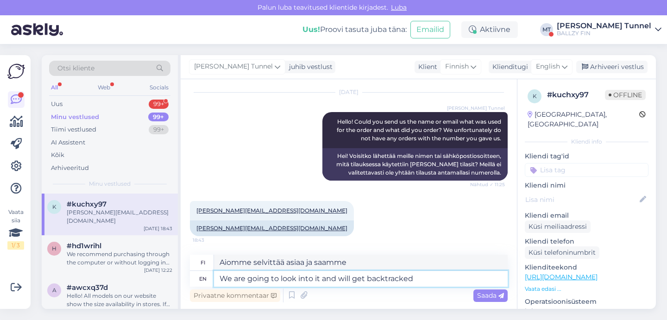
type textarea "We are going to look into it and will get backtracked o"
type textarea "Selvitämme asiaa ja palaamme asiaan"
type textarea "We are going to look into it and will get back to you."
type textarea "Selvitämme asiaa ja otamme sinuun yhteyttä."
type textarea "We are going to look into it and will get back to you."
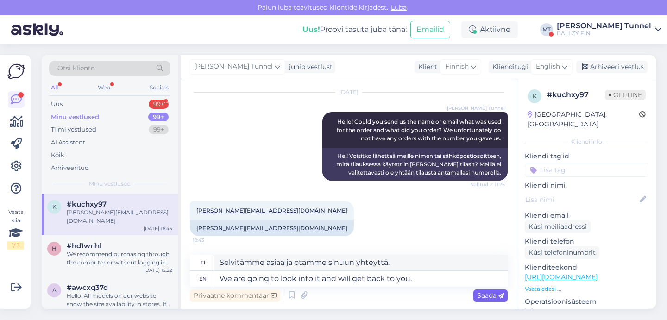
click at [493, 291] on span "Saada" at bounding box center [490, 295] width 27 height 8
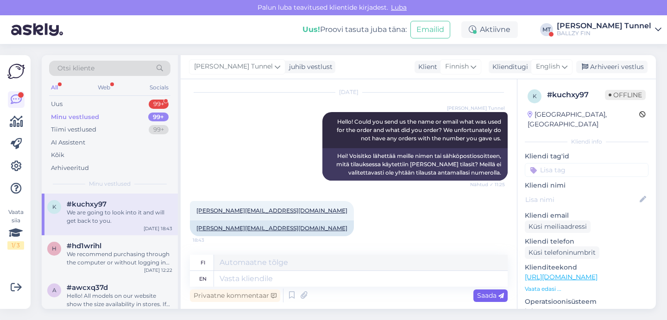
scroll to position [209, 0]
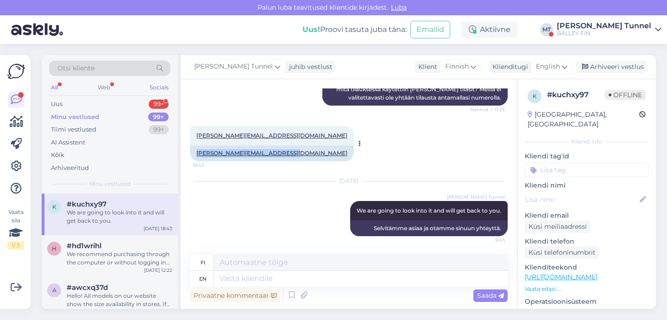
drag, startPoint x: 295, startPoint y: 152, endPoint x: 191, endPoint y: 152, distance: 103.8
click at [191, 152] on div "[PERSON_NAME][EMAIL_ADDRESS][DOMAIN_NAME]" at bounding box center [272, 153] width 164 height 16
copy link "[PERSON_NAME][EMAIL_ADDRESS][DOMAIN_NAME]"
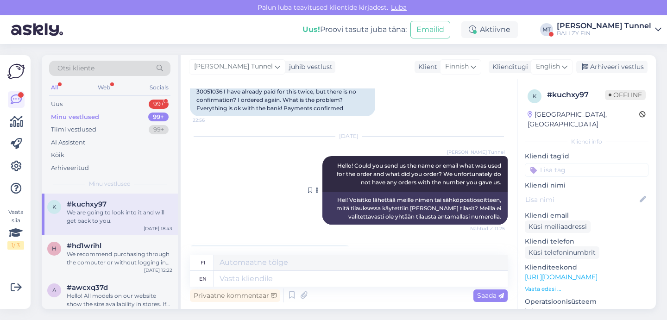
scroll to position [89, 0]
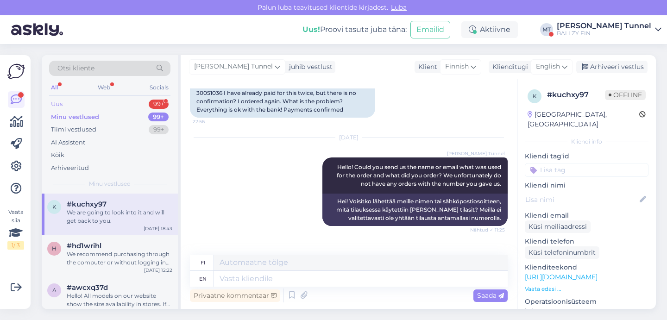
click at [120, 104] on div "Uus 99+" at bounding box center [109, 104] width 121 height 13
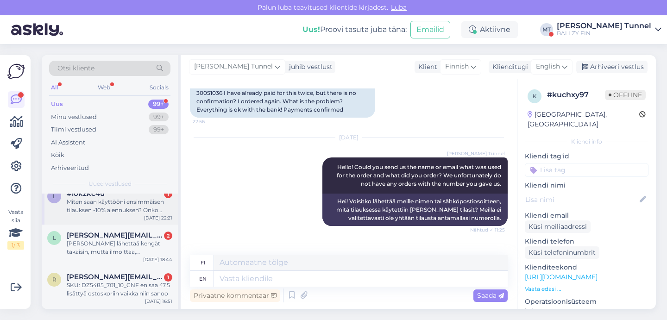
scroll to position [51, 0]
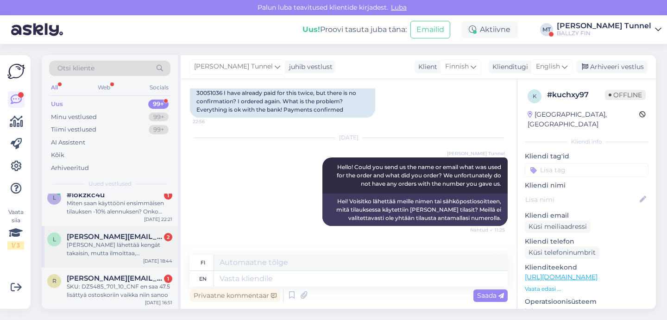
click at [121, 246] on div "[PERSON_NAME] lähettää kengät takaisin, mutta ilmoittaa, [PERSON_NAME] koodi on…" at bounding box center [120, 249] width 106 height 17
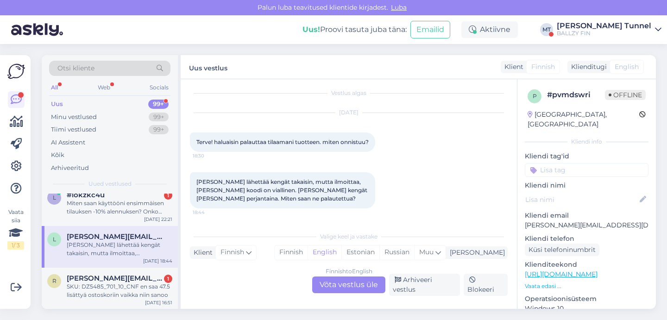
scroll to position [8, 0]
click at [361, 292] on div "Finnish to English Võta vestlus üle" at bounding box center [348, 285] width 73 height 17
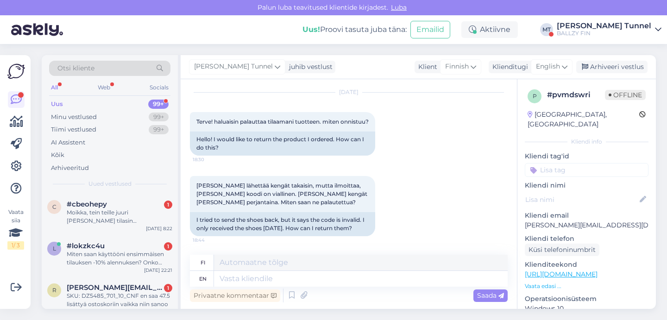
scroll to position [34, 0]
click at [240, 279] on textarea at bounding box center [361, 279] width 294 height 16
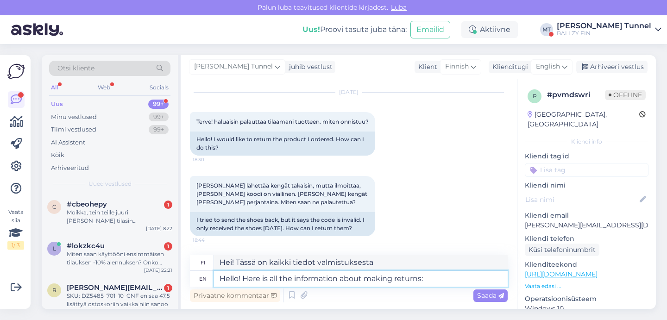
paste textarea "[URL][DOMAIN_NAME]"
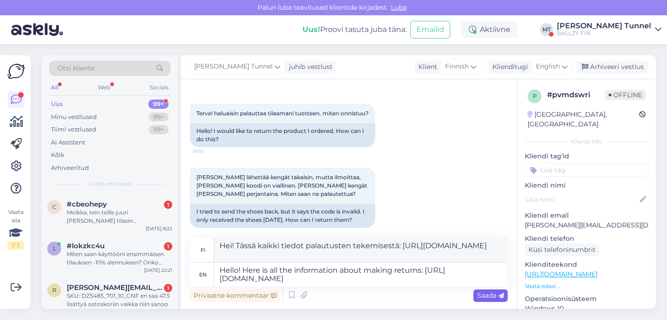
click at [487, 293] on span "Saada" at bounding box center [490, 295] width 27 height 8
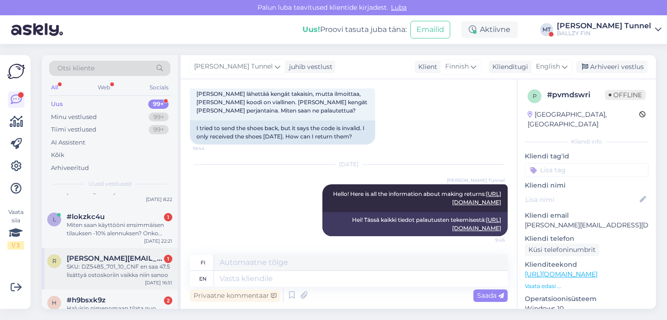
scroll to position [20, 0]
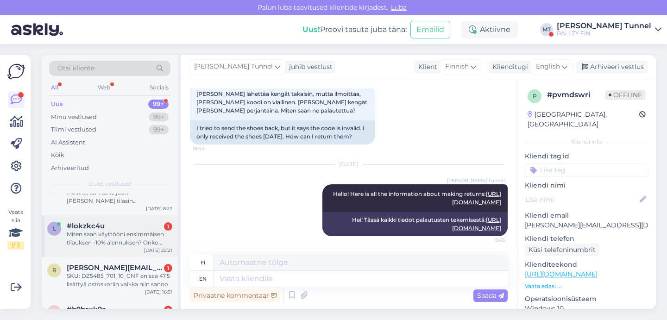
click at [133, 242] on div "Miten saan käyttööni ensimmäisen tilauksen -10% alennuksen? Onko siihen jotain …" at bounding box center [120, 238] width 106 height 17
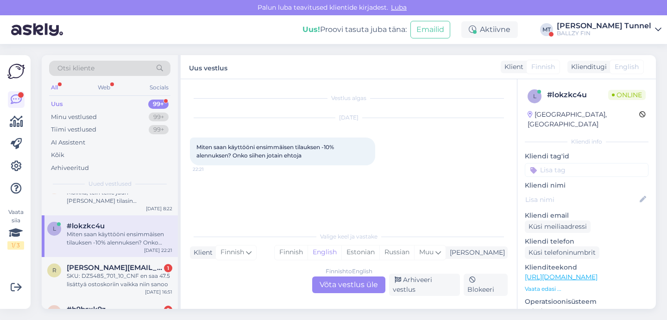
scroll to position [0, 0]
click at [342, 292] on div "Finnish to English Võta vestlus üle" at bounding box center [348, 285] width 73 height 17
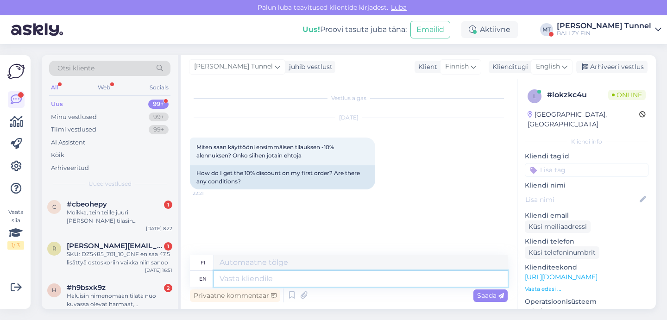
click at [287, 277] on textarea at bounding box center [361, 279] width 294 height 16
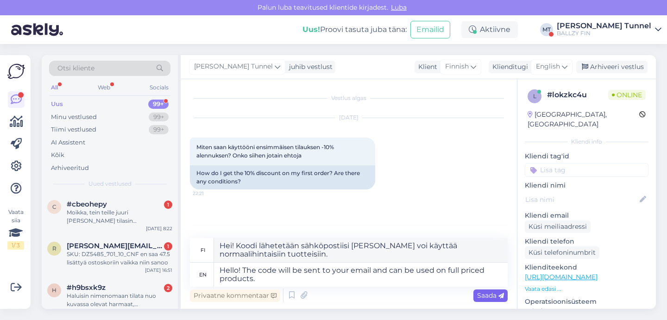
click at [495, 294] on span "Saada" at bounding box center [490, 295] width 27 height 8
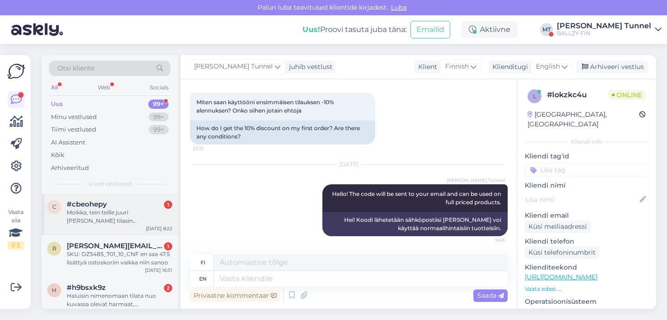
click at [140, 213] on div "Moikka, tein teille juuri [PERSON_NAME] tilasin uutiskirjeenkin. Mietin mitä ka…" at bounding box center [120, 217] width 106 height 17
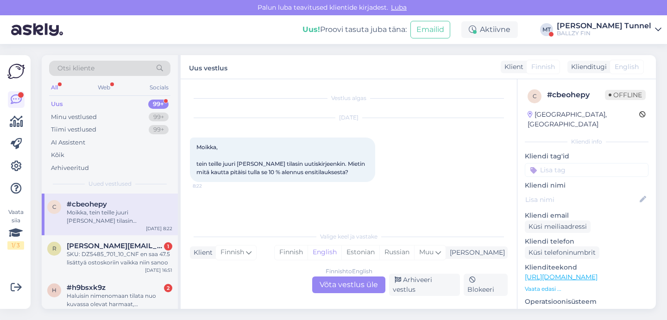
click at [349, 283] on div "Finnish to English Võta vestlus üle" at bounding box center [348, 285] width 73 height 17
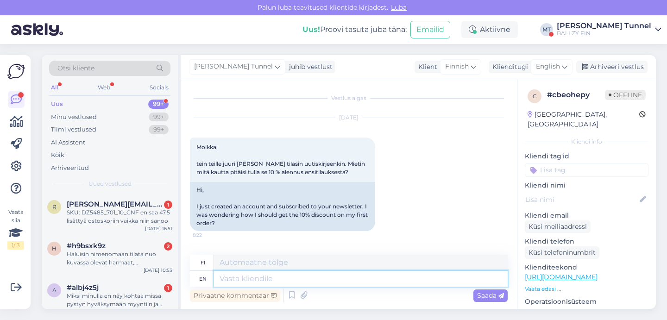
click at [300, 278] on textarea at bounding box center [361, 279] width 294 height 16
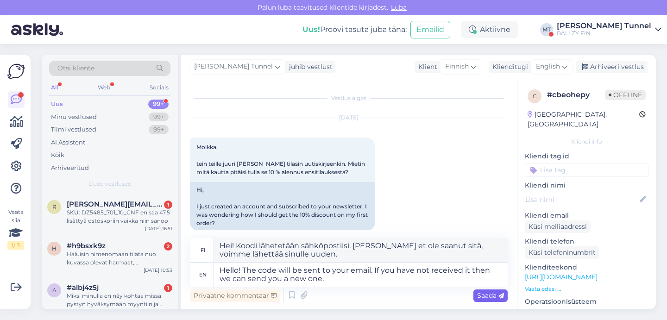
click at [490, 298] on span "Saada" at bounding box center [490, 295] width 27 height 8
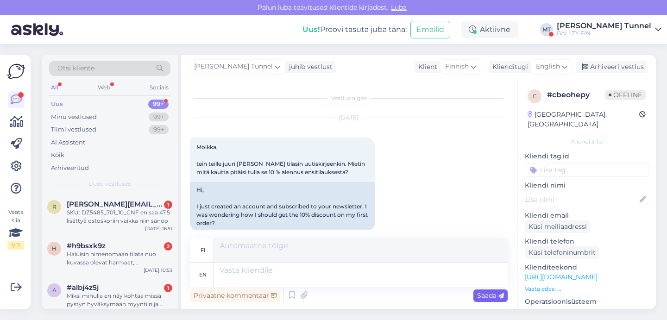
scroll to position [67, 0]
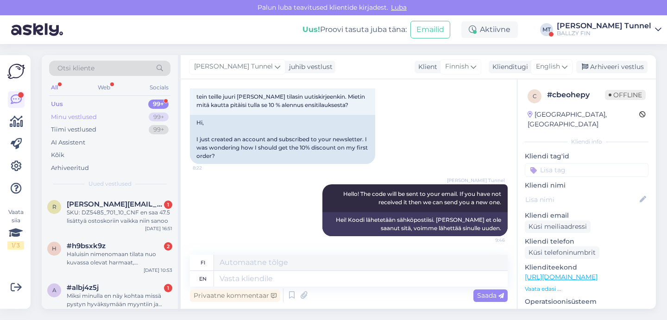
click at [127, 120] on div "Minu vestlused 99+" at bounding box center [109, 117] width 121 height 13
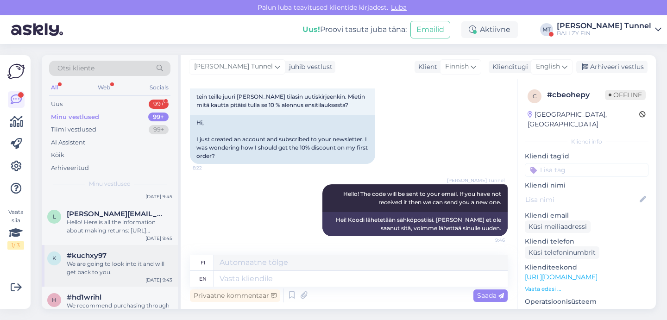
scroll to position [75, 0]
click at [129, 269] on div "We are going to look into it and will get back to you." at bounding box center [120, 267] width 106 height 17
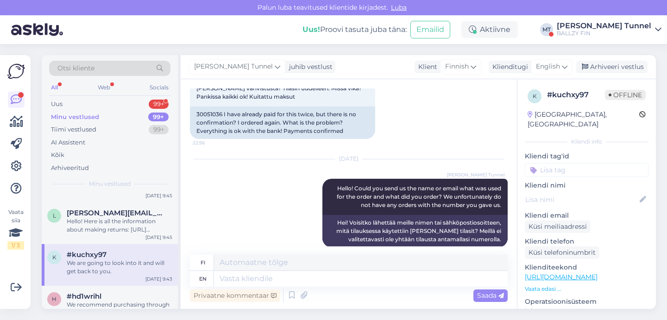
scroll to position [209, 0]
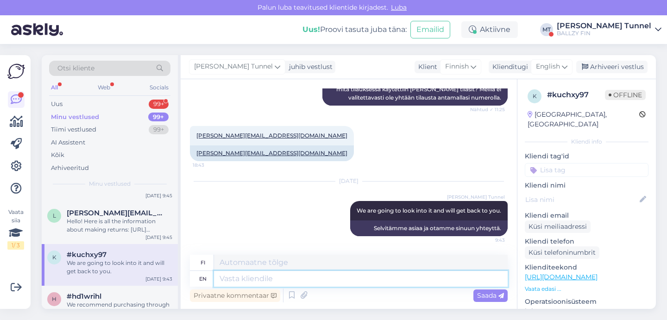
click at [328, 280] on textarea at bounding box center [361, 279] width 294 height 16
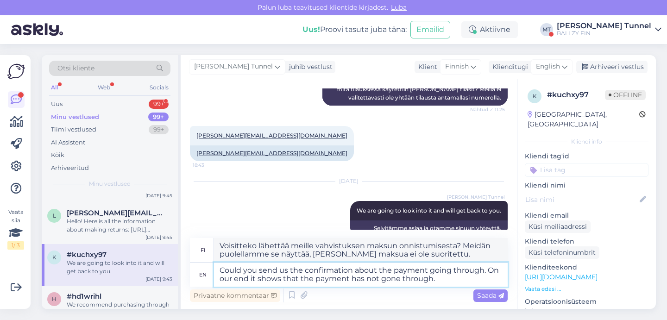
drag, startPoint x: 440, startPoint y: 279, endPoint x: 367, endPoint y: 279, distance: 73.2
click at [367, 279] on textarea "Could you send us the confirmation about the payment going through. On our end …" at bounding box center [361, 275] width 294 height 24
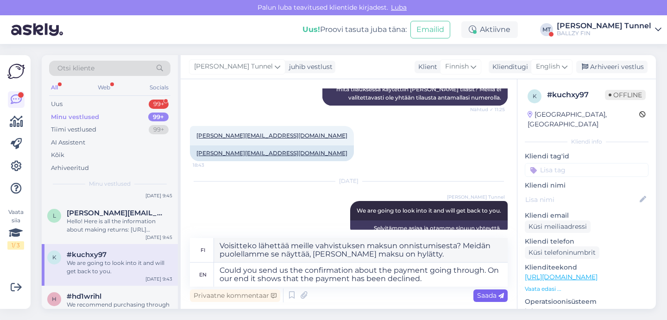
click at [496, 300] on div "Saada" at bounding box center [491, 296] width 34 height 13
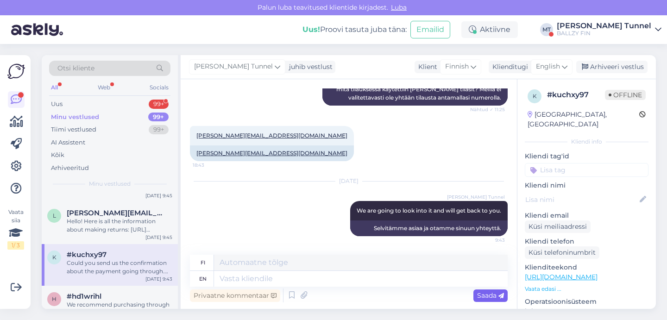
scroll to position [298, 0]
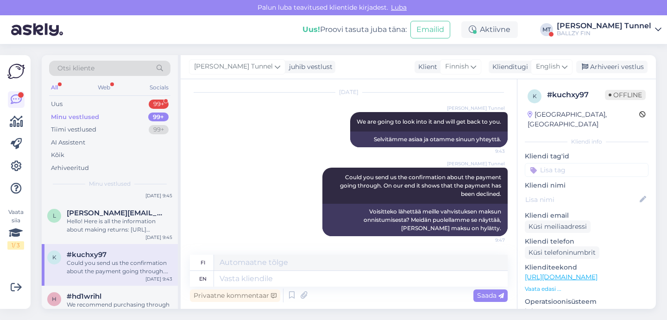
click at [624, 30] on div "BALLZY FIN" at bounding box center [604, 33] width 95 height 7
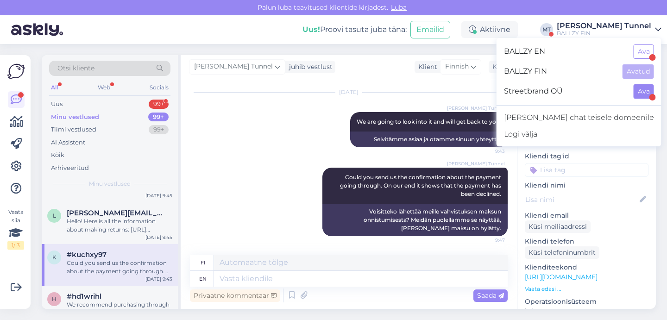
click at [635, 98] on button "Ava" at bounding box center [644, 91] width 20 height 14
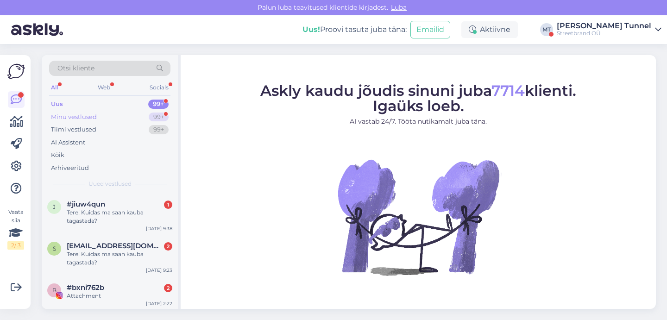
click at [158, 116] on div "99+" at bounding box center [159, 117] width 20 height 9
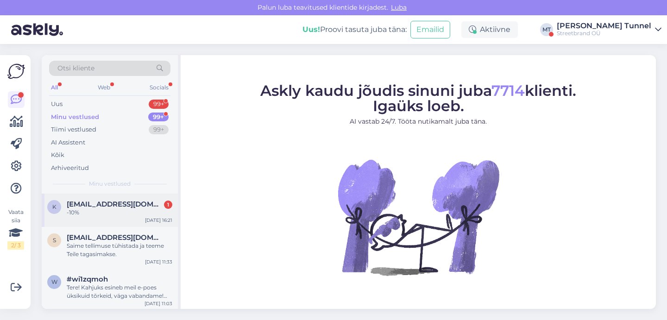
click at [134, 220] on div "k [EMAIL_ADDRESS][DOMAIN_NAME] 1 -10% [DATE] 16:21" at bounding box center [110, 210] width 136 height 33
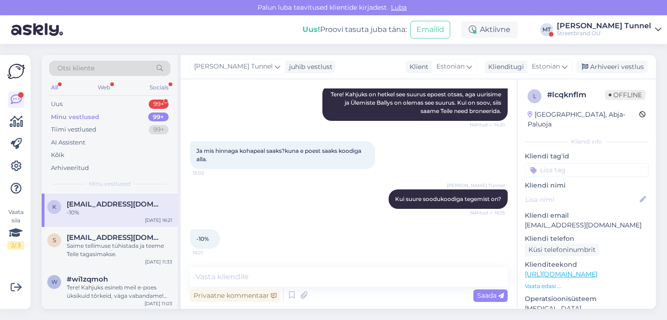
scroll to position [239, 0]
click at [337, 282] on textarea at bounding box center [349, 276] width 318 height 19
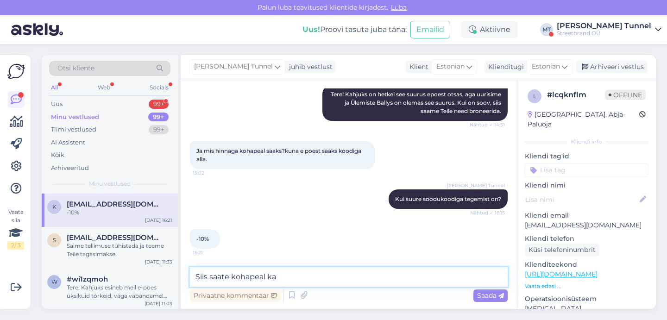
drag, startPoint x: 298, startPoint y: 279, endPoint x: 192, endPoint y: 273, distance: 105.8
click at [192, 273] on textarea "Siis saate kohapeal ka" at bounding box center [349, 276] width 318 height 19
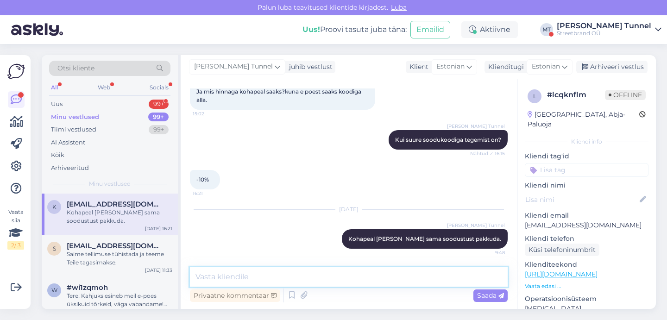
scroll to position [298, 0]
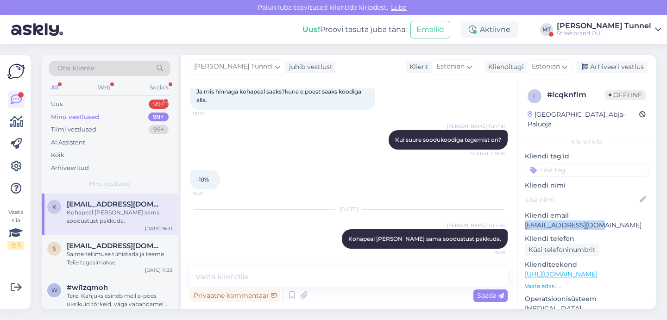
drag, startPoint x: 604, startPoint y: 216, endPoint x: 524, endPoint y: 218, distance: 80.2
click at [524, 218] on div "l # lcqknflm Offline [GEOGRAPHIC_DATA], Abja-Paluoja Kliendi info Kliendi tag'i…" at bounding box center [587, 274] width 139 height 391
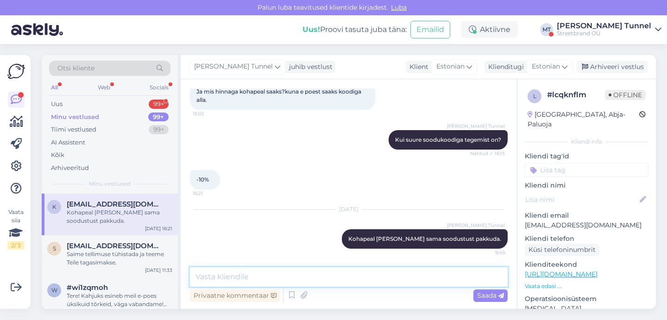
click at [377, 283] on textarea at bounding box center [349, 276] width 318 height 19
click at [210, 274] on textarea "Panime jalanõud teile bro" at bounding box center [349, 276] width 318 height 19
click at [317, 278] on textarea "Broneerisime jalanõud teile bro" at bounding box center [349, 276] width 318 height 19
click at [281, 276] on textarea "Broneerisime jalanõud teile kuni 26.08." at bounding box center [349, 276] width 318 height 19
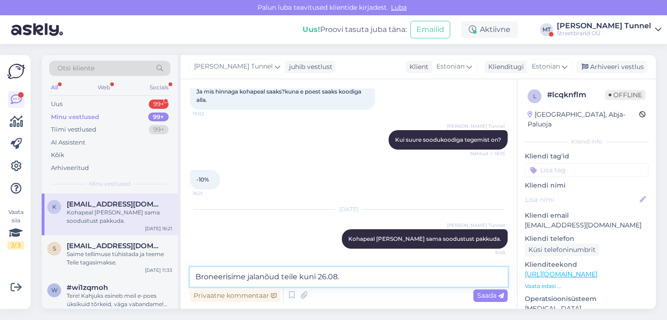
click at [301, 278] on textarea "Broneerisime jalanõud teile kuni 26.08." at bounding box center [349, 276] width 318 height 19
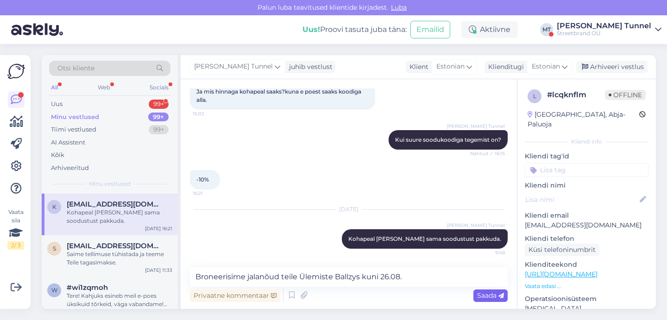
click at [486, 299] on span "Saada" at bounding box center [490, 295] width 27 height 8
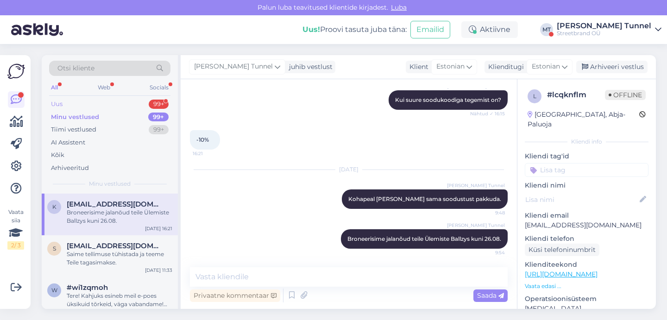
click at [93, 107] on div "Uus 99+" at bounding box center [109, 104] width 121 height 13
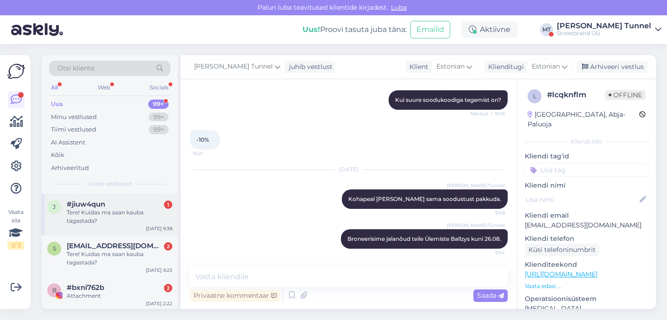
click at [122, 220] on div "Tere! Kuidas ma saan kauba tagastada?" at bounding box center [120, 217] width 106 height 17
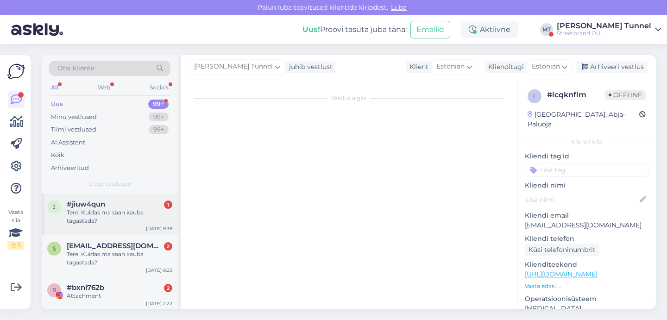
scroll to position [0, 0]
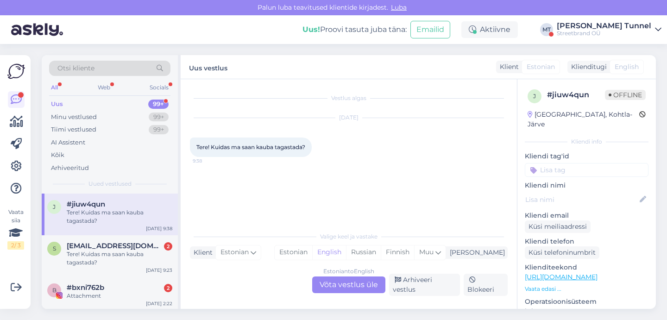
click at [336, 285] on div "Estonian to English Võta vestlus üle" at bounding box center [348, 285] width 73 height 17
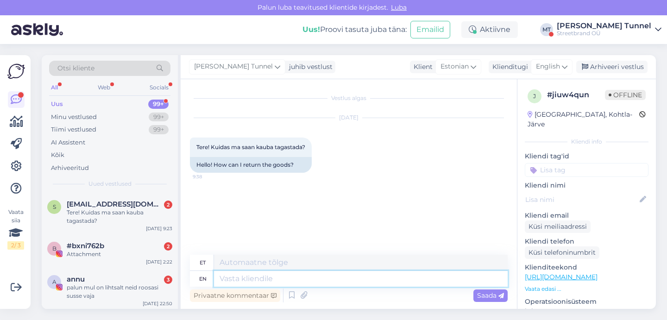
click at [250, 280] on textarea at bounding box center [361, 279] width 294 height 16
click at [558, 67] on span "English" at bounding box center [548, 67] width 24 height 10
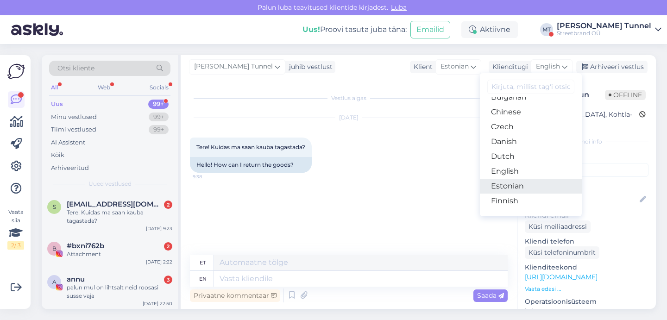
scroll to position [45, 0]
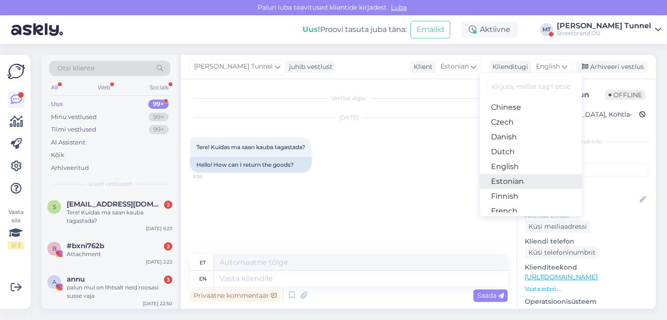
click at [530, 180] on link "Estonian" at bounding box center [531, 181] width 102 height 15
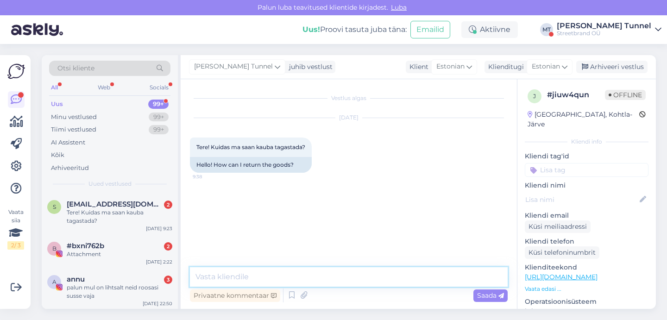
click at [293, 276] on textarea at bounding box center [349, 276] width 318 height 19
paste textarea "[URL][DOMAIN_NAME]"
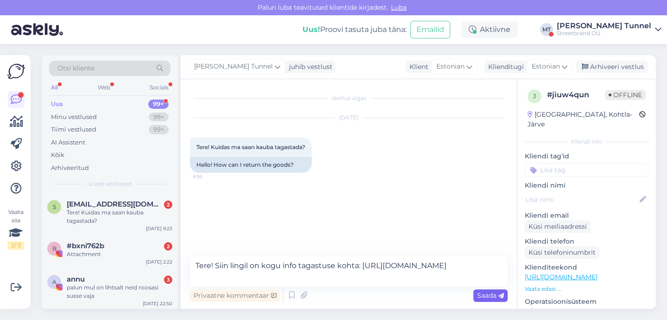
click at [491, 296] on span "Saada" at bounding box center [490, 295] width 27 height 8
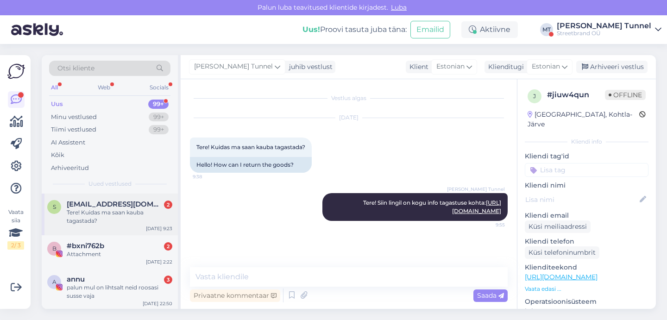
click at [105, 209] on div "Tere! Kuidas ma saan kauba tagastada?" at bounding box center [120, 217] width 106 height 17
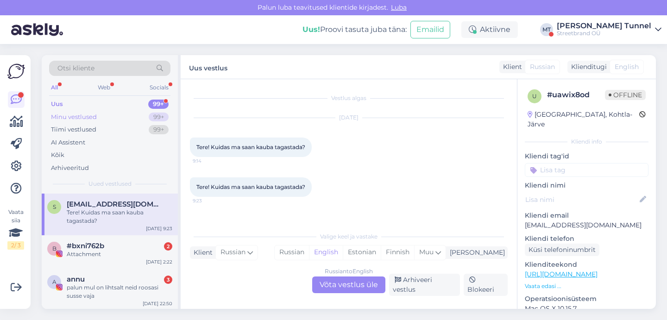
click at [152, 119] on div "99+" at bounding box center [159, 117] width 20 height 9
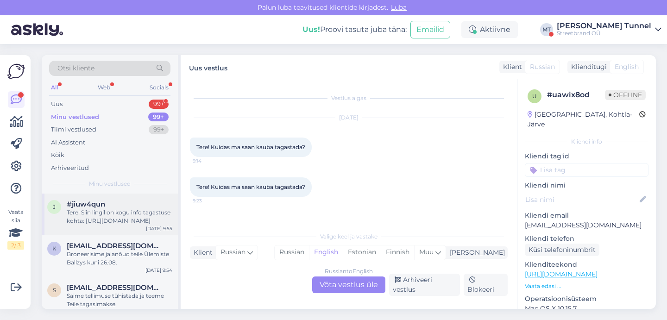
click at [121, 216] on div "Tere! Siin lingil on kogu info tagastuse kohta: [URL][DOMAIN_NAME]" at bounding box center [120, 217] width 106 height 17
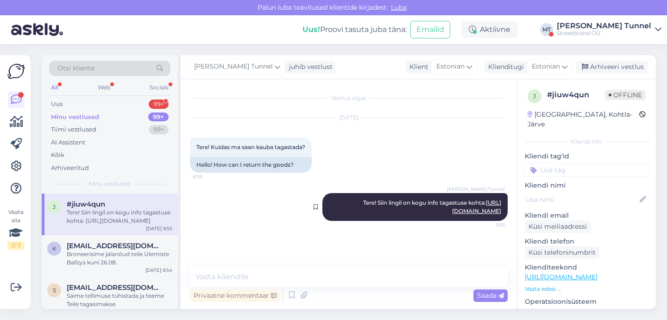
drag, startPoint x: 367, startPoint y: 201, endPoint x: 502, endPoint y: 215, distance: 135.1
click at [502, 215] on div "[PERSON_NAME] Tunnel Tere! Siin lingil on kogu info tagastuse kohta: [URL][DOMA…" at bounding box center [415, 207] width 185 height 28
copy span "Tere! Siin lingil on kogu info tagastuse kohta: [URL][DOMAIN_NAME]"
click at [75, 103] on div "Uus 99+" at bounding box center [109, 104] width 121 height 13
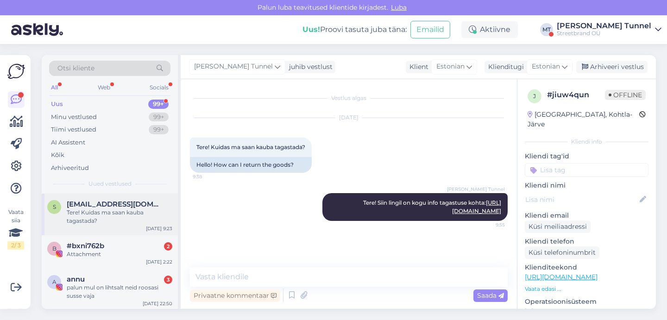
click at [100, 209] on div "Tere! Kuidas ma saan kauba tagastada?" at bounding box center [120, 217] width 106 height 17
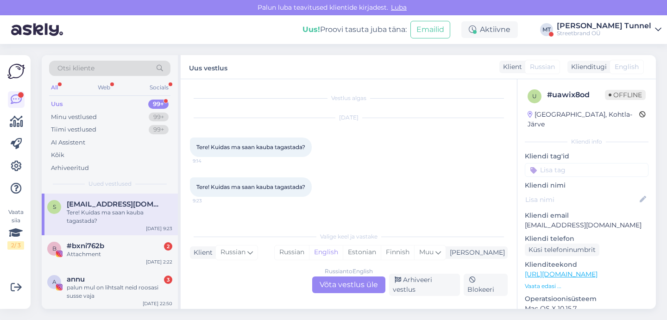
click at [345, 285] on div "Russian to English Võta vestlus üle" at bounding box center [348, 285] width 73 height 17
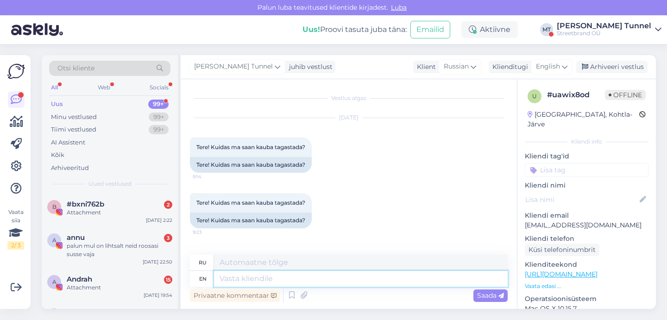
click at [286, 281] on textarea at bounding box center [361, 279] width 294 height 16
paste textarea "Tere! Siin lingil on kogu info tagastuse kohta: [URL][DOMAIN_NAME]"
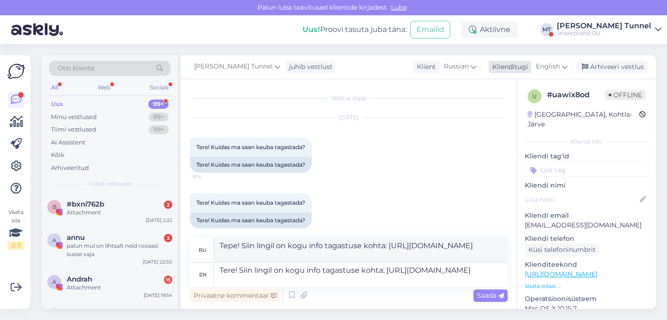
click at [547, 70] on span "English" at bounding box center [548, 67] width 24 height 10
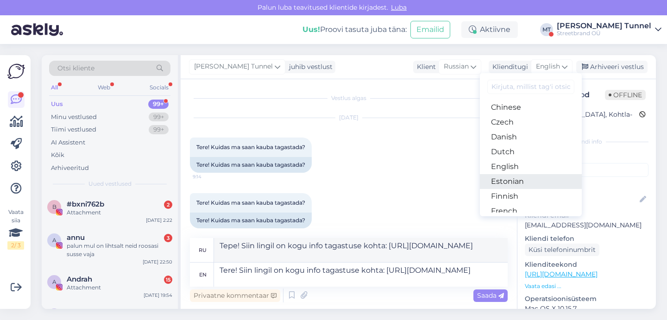
click at [520, 183] on link "Estonian" at bounding box center [531, 181] width 102 height 15
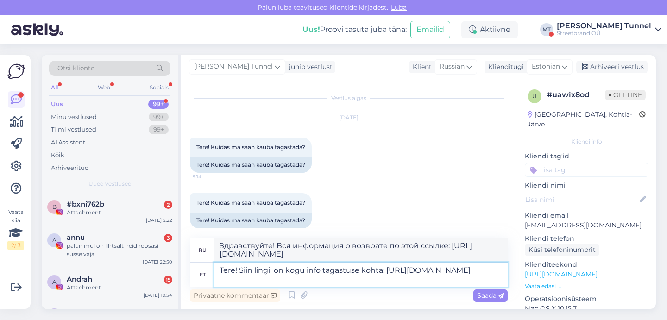
click at [424, 285] on textarea "Tere! Siin lingil on kogu info tagastuse kohta: [URL][DOMAIN_NAME]" at bounding box center [361, 275] width 294 height 24
click at [463, 67] on span "Russian" at bounding box center [452, 67] width 25 height 10
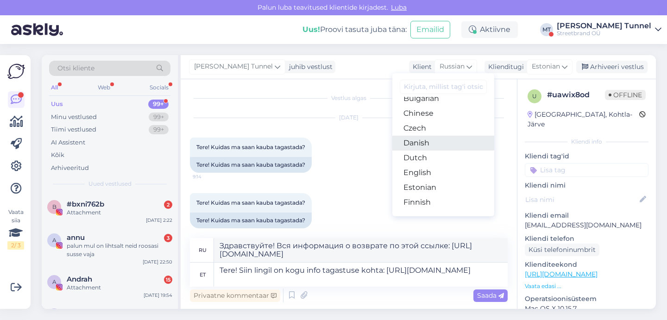
scroll to position [39, 0]
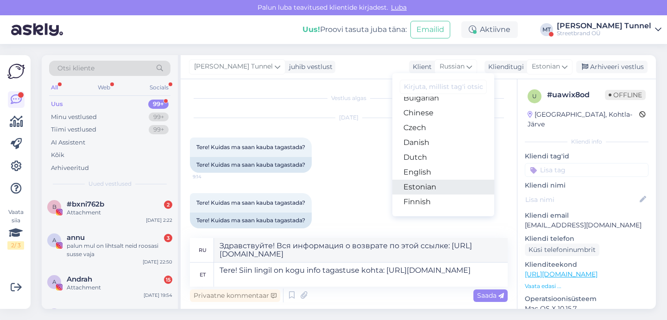
click at [432, 183] on link "Estonian" at bounding box center [443, 187] width 102 height 15
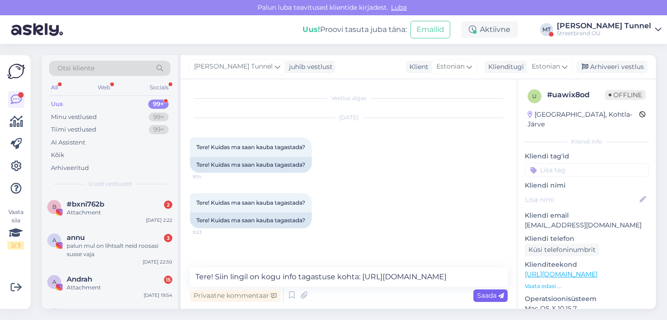
click at [489, 295] on span "Saada" at bounding box center [490, 295] width 27 height 8
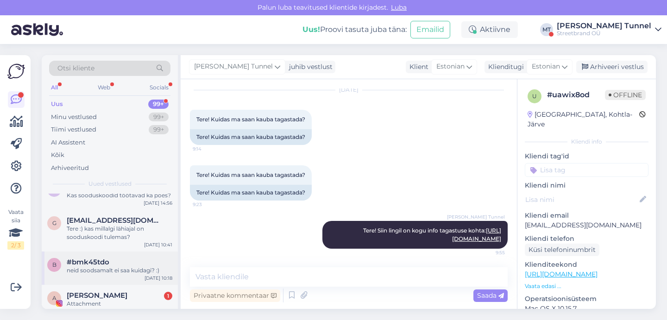
scroll to position [5723, 0]
